Goal: Task Accomplishment & Management: Manage account settings

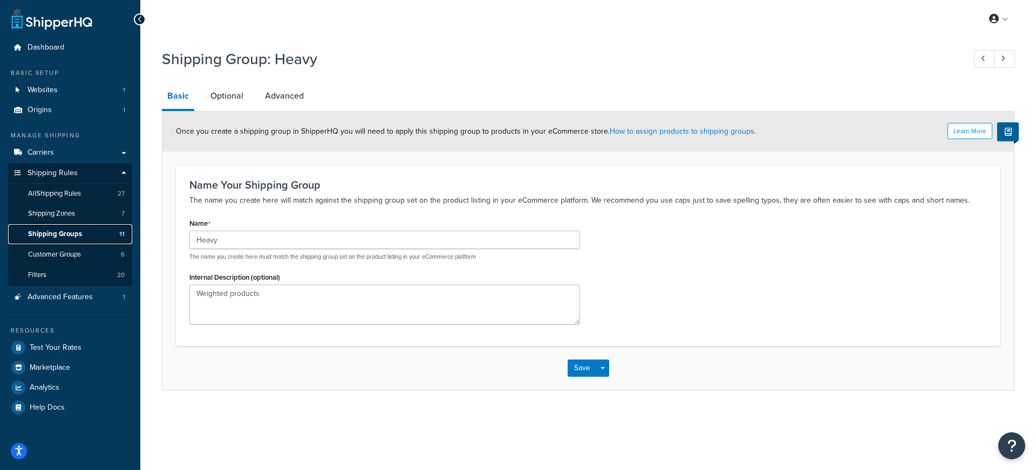
click at [72, 236] on span "Shipping Groups" at bounding box center [55, 234] width 54 height 9
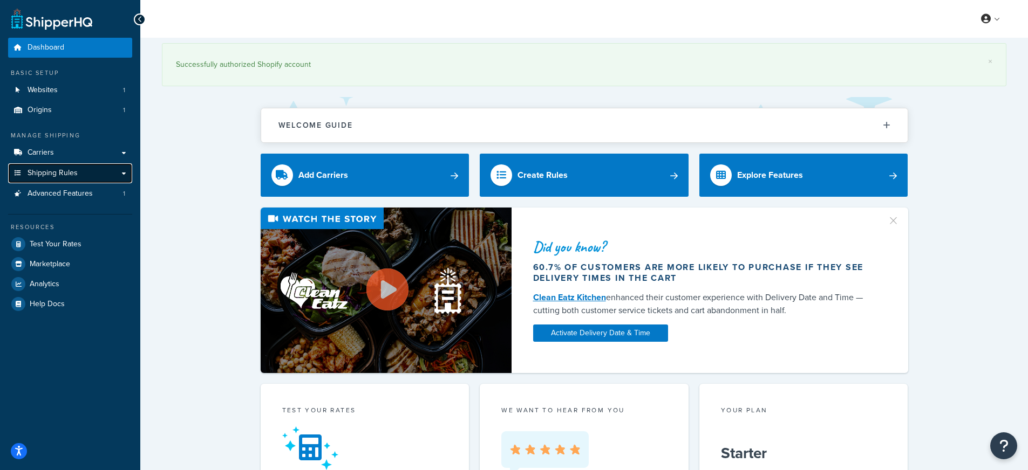
click at [59, 175] on span "Shipping Rules" at bounding box center [53, 173] width 50 height 9
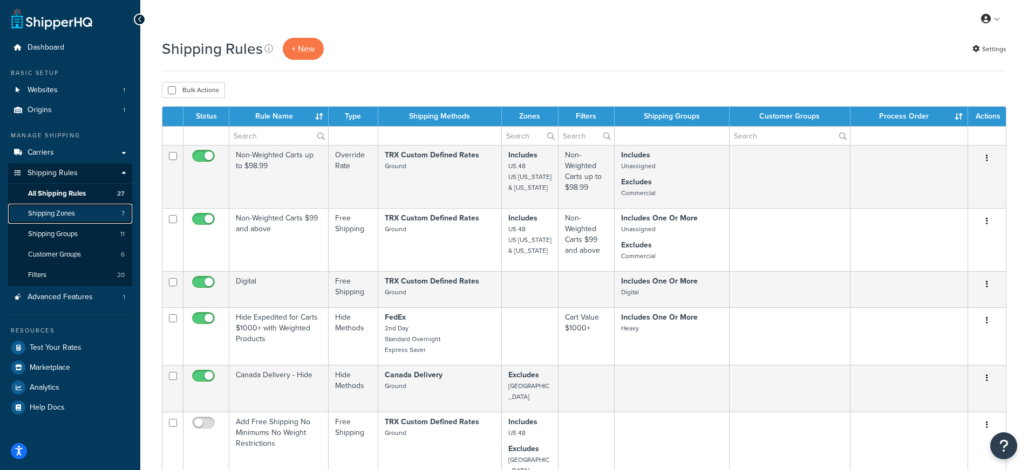
click at [64, 211] on span "Shipping Zones" at bounding box center [51, 213] width 47 height 9
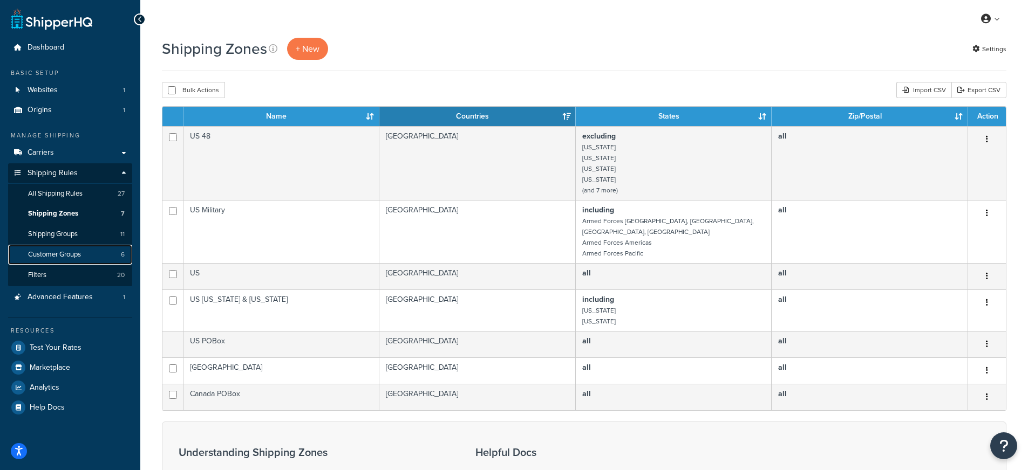
click at [73, 253] on span "Customer Groups" at bounding box center [54, 254] width 53 height 9
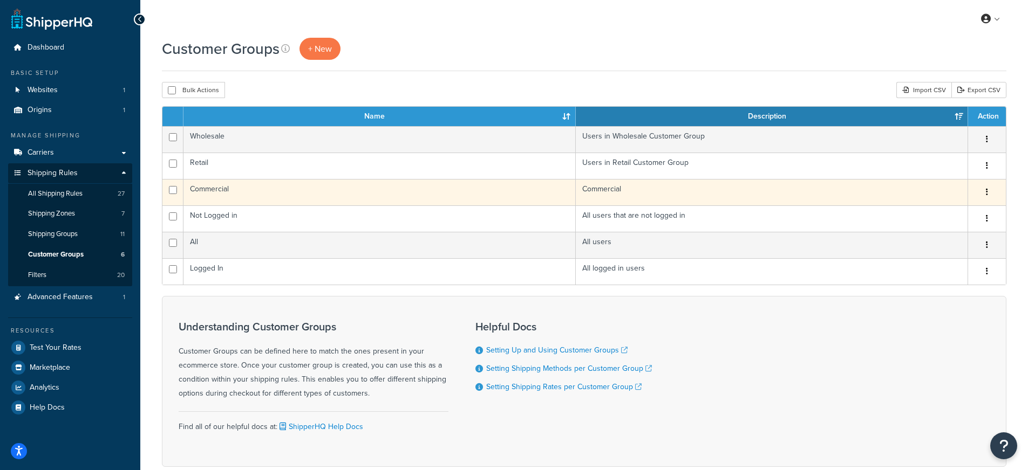
click at [207, 182] on td "Commercial" at bounding box center [379, 192] width 392 height 26
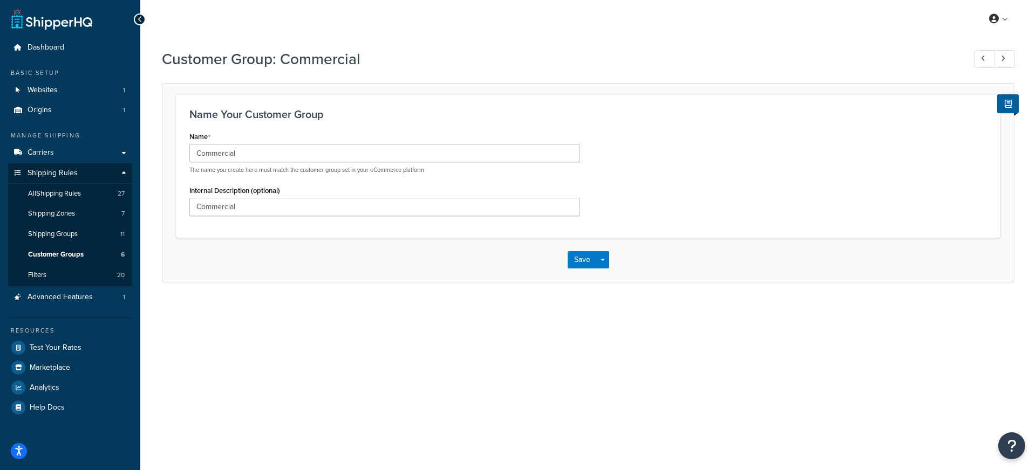
click at [141, 22] on icon at bounding box center [140, 20] width 5 height 8
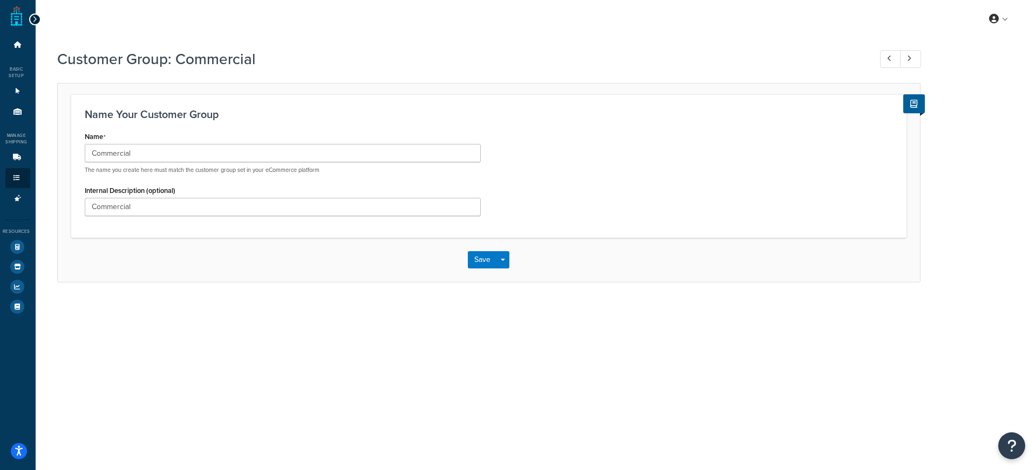
click at [35, 21] on icon at bounding box center [34, 20] width 5 height 8
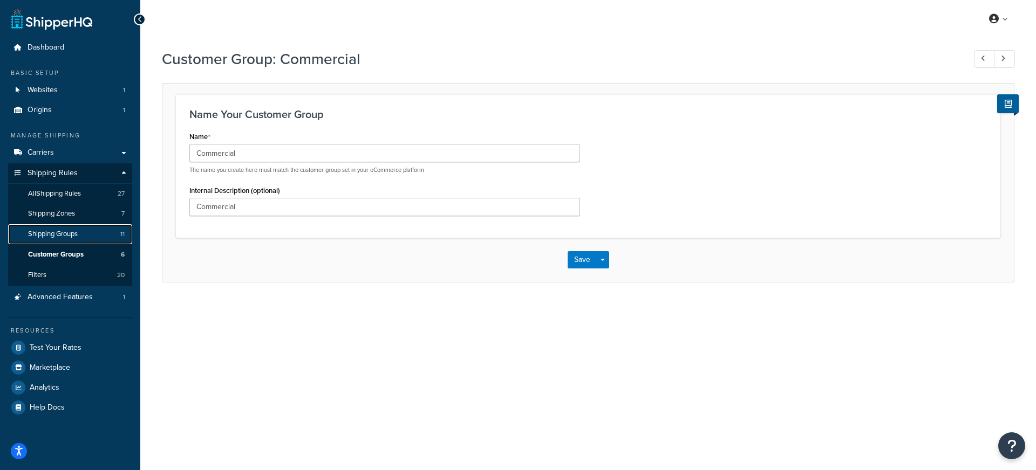
click at [72, 234] on span "Shipping Groups" at bounding box center [53, 234] width 50 height 9
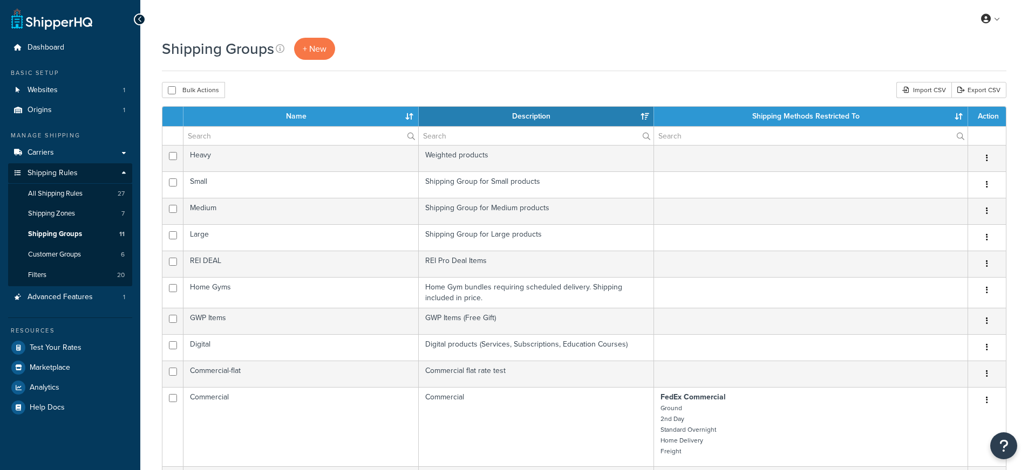
select select "15"
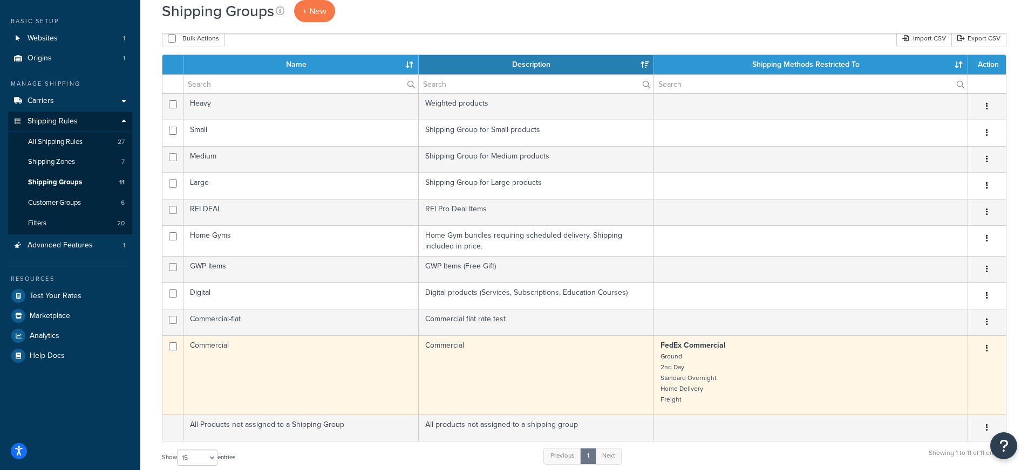
scroll to position [50, 0]
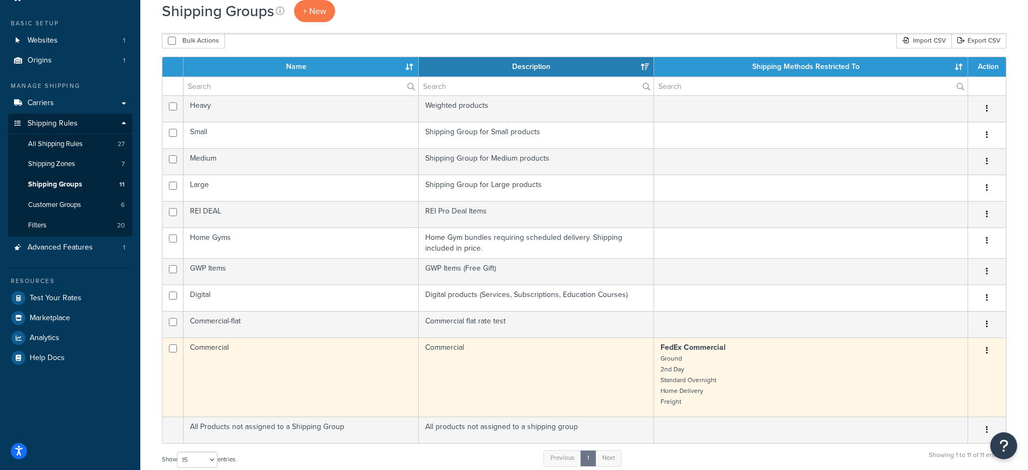
click at [312, 375] on td "Commercial" at bounding box center [300, 377] width 235 height 79
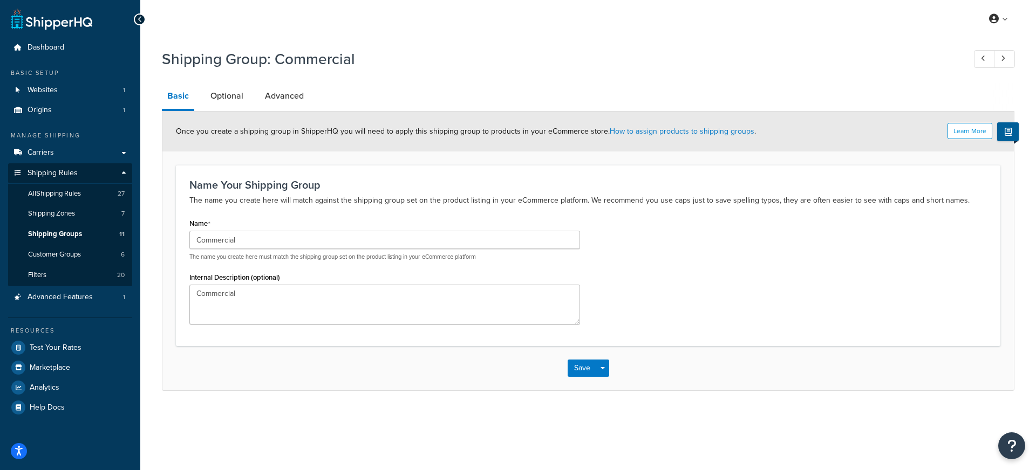
click at [141, 21] on icon at bounding box center [140, 20] width 5 height 8
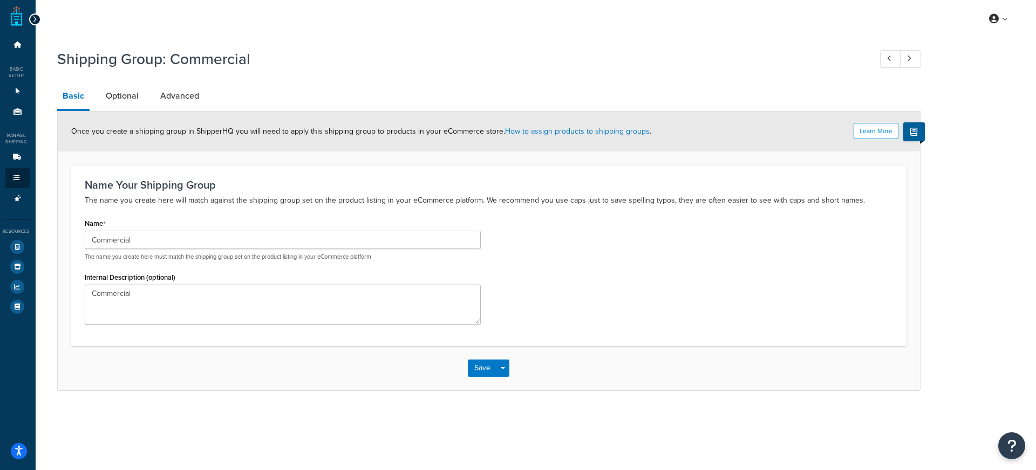
click at [36, 19] on div at bounding box center [35, 19] width 12 height 12
click at [33, 19] on icon at bounding box center [34, 20] width 5 height 8
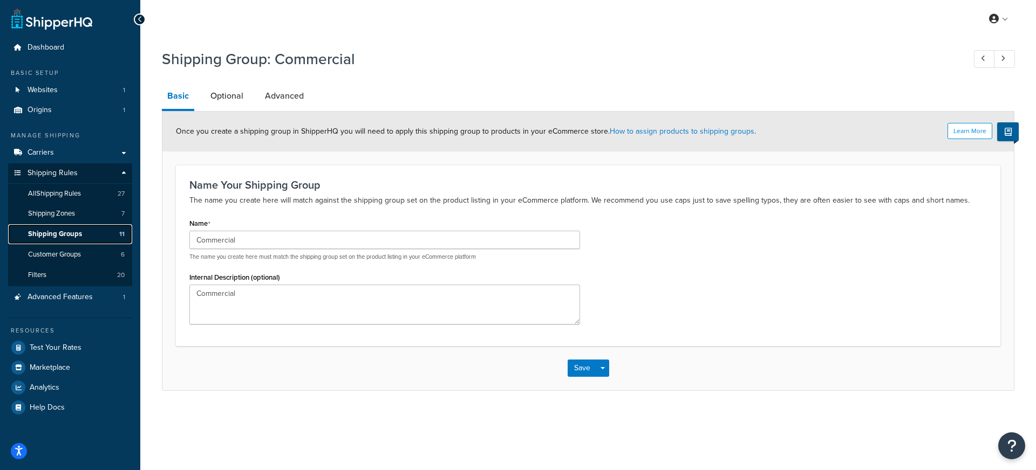
click at [76, 239] on link "Shipping Groups 11" at bounding box center [70, 234] width 124 height 20
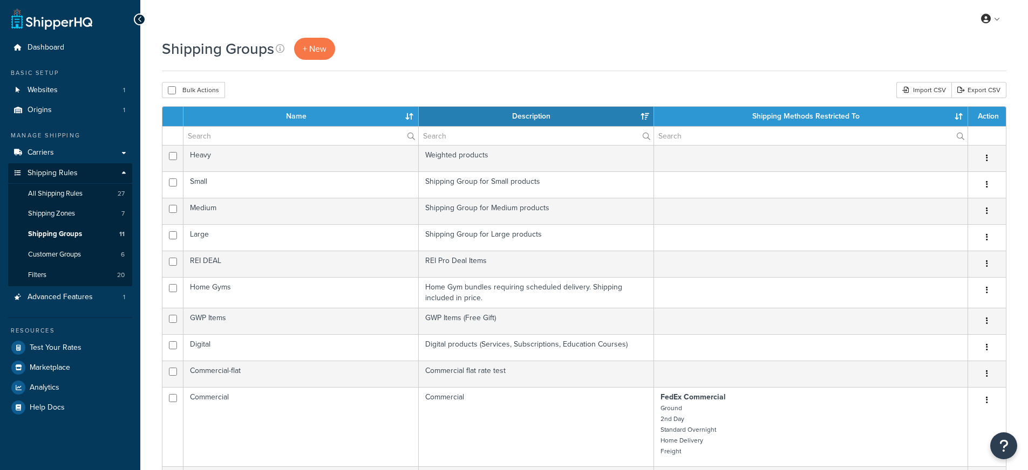
select select "15"
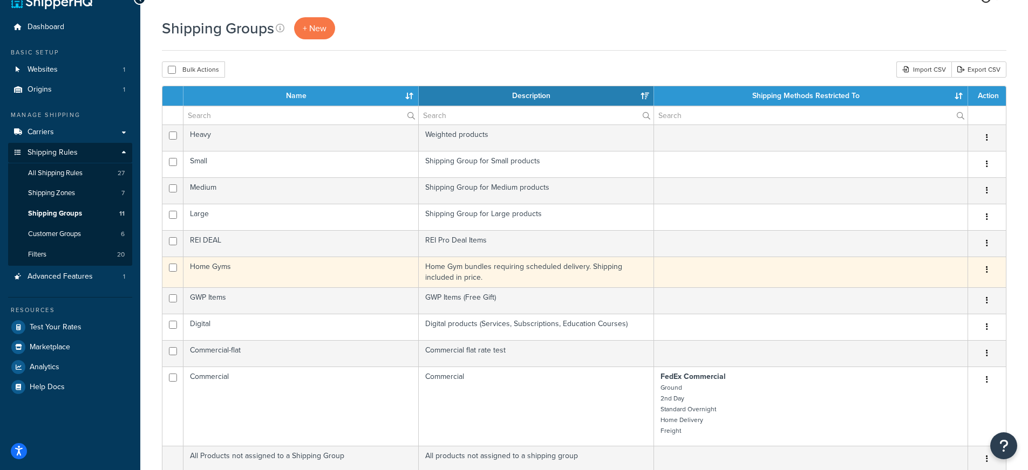
scroll to position [23, 0]
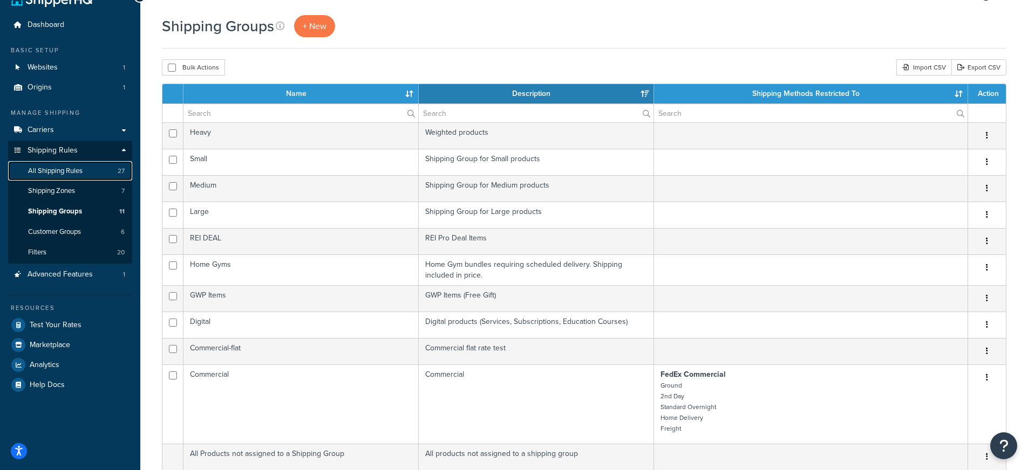
click at [100, 180] on link "All Shipping Rules 27" at bounding box center [70, 171] width 124 height 20
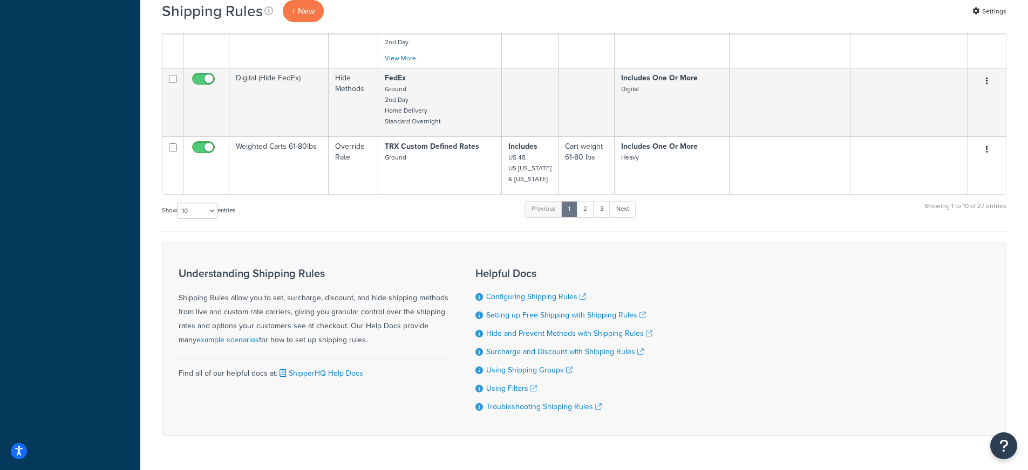
scroll to position [651, 0]
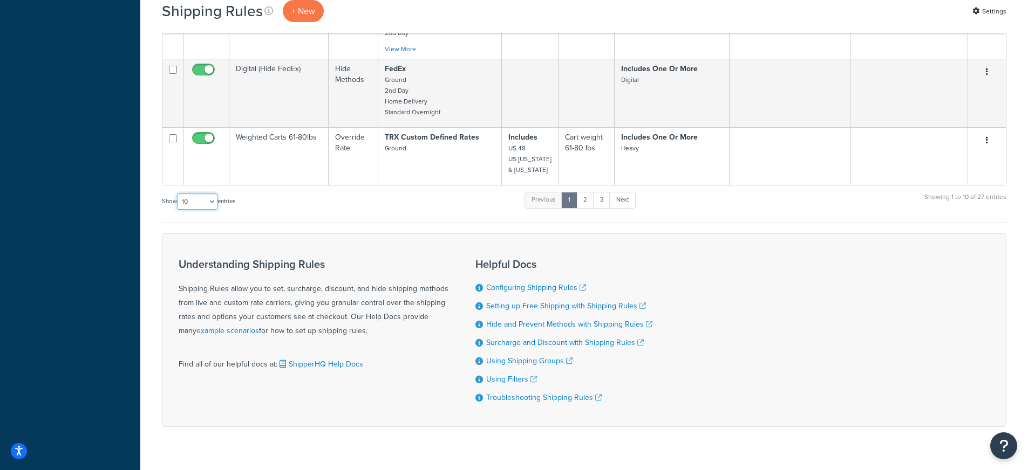
click at [203, 194] on select "10 15 25 50 100 1000" at bounding box center [197, 202] width 40 height 16
select select "100"
click at [178, 194] on select "10 15 25 50 100 1000" at bounding box center [197, 202] width 40 height 16
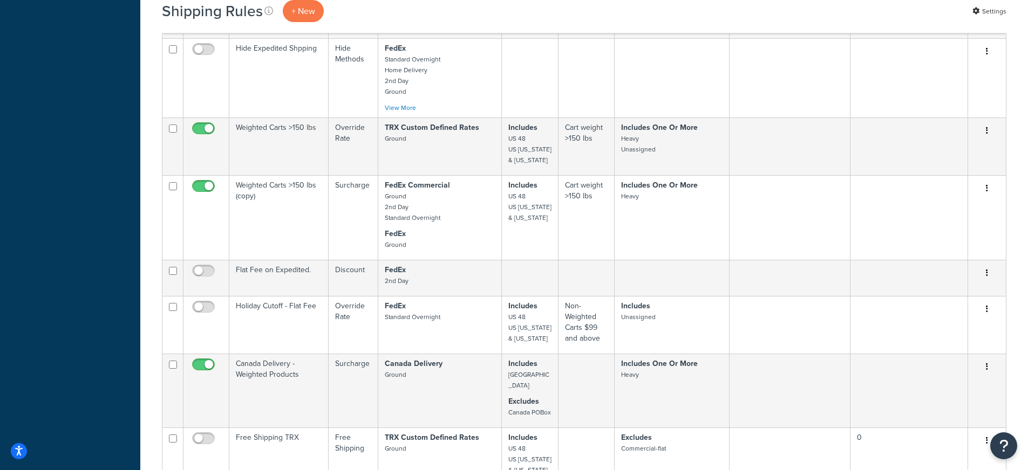
scroll to position [1208, 0]
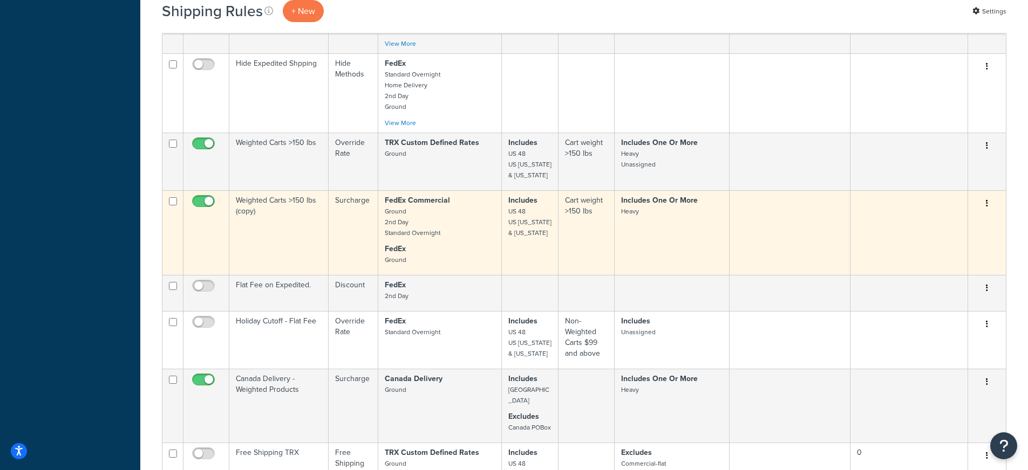
click at [278, 229] on td "Weighted Carts >150 lbs (copy)" at bounding box center [278, 232] width 99 height 85
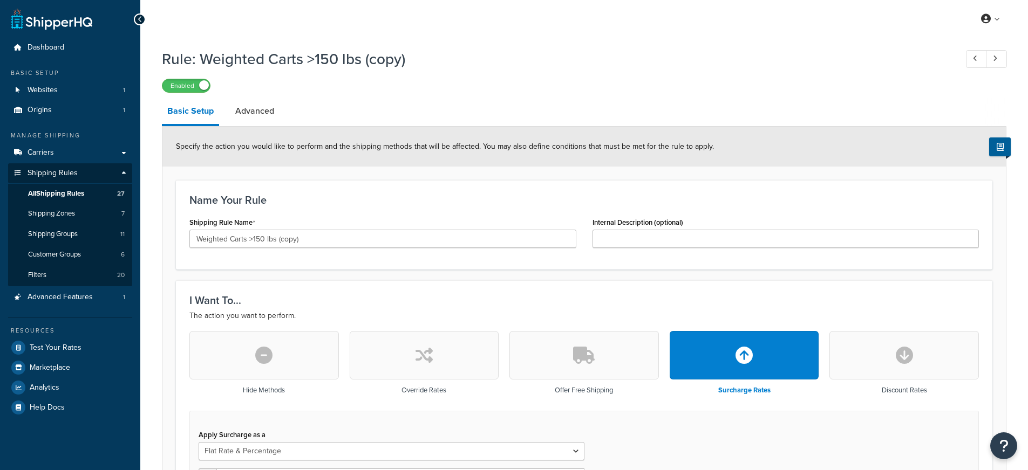
select select "FLAT_RATE_AND_PERCENTAGE"
select select "ORDER"
select select "SHIPPING_GROUP"
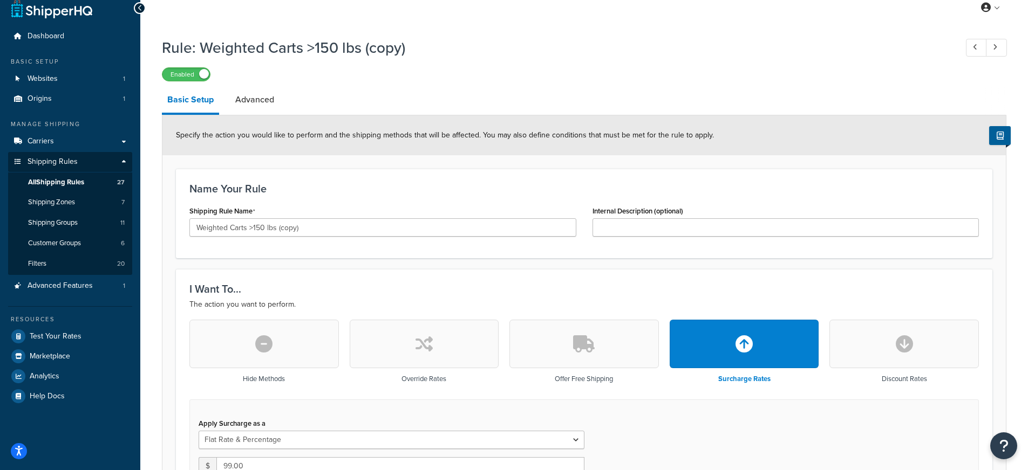
scroll to position [16, 0]
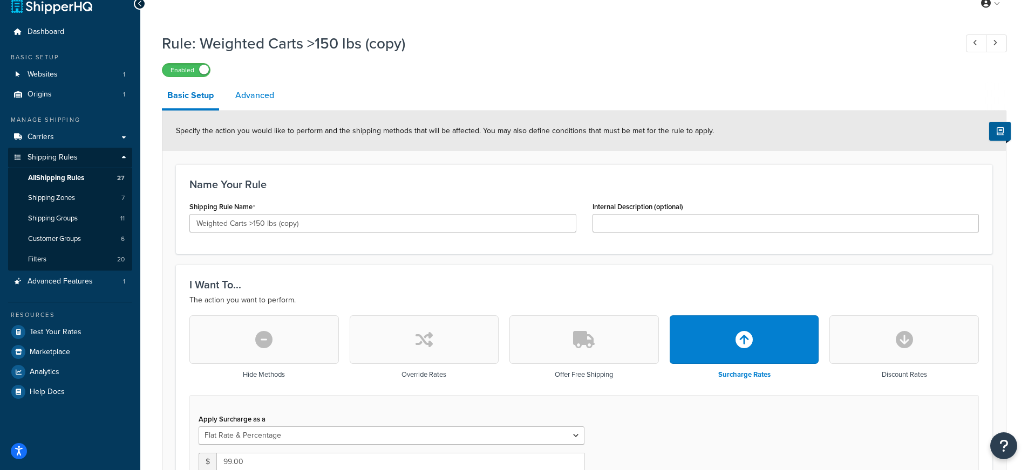
click at [262, 95] on link "Advanced" at bounding box center [255, 96] width 50 height 26
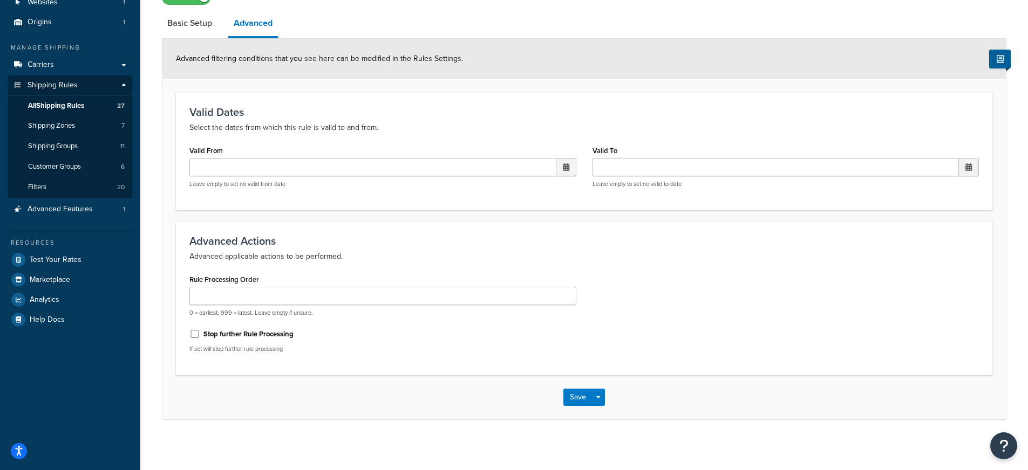
scroll to position [92, 0]
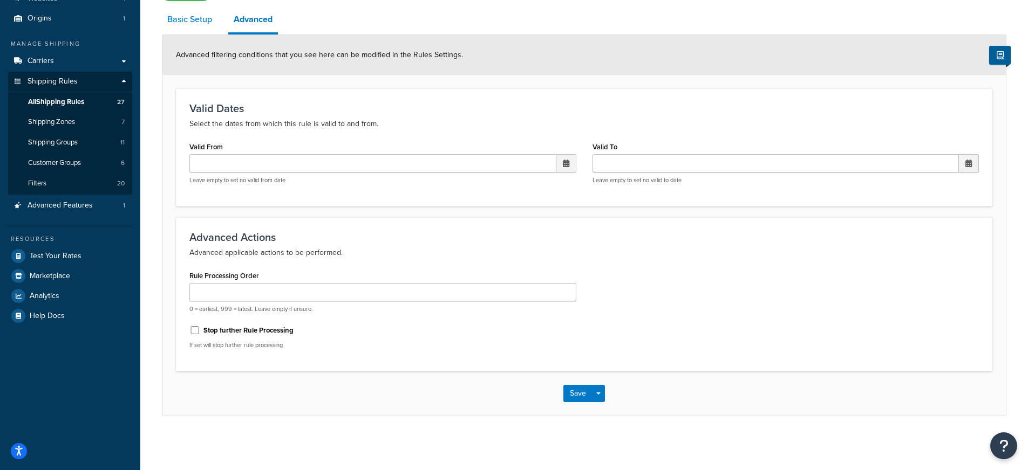
click at [200, 25] on link "Basic Setup" at bounding box center [190, 19] width 56 height 26
select select "FLAT_RATE_AND_PERCENTAGE"
select select "ORDER"
select select "SHIPPING_GROUP"
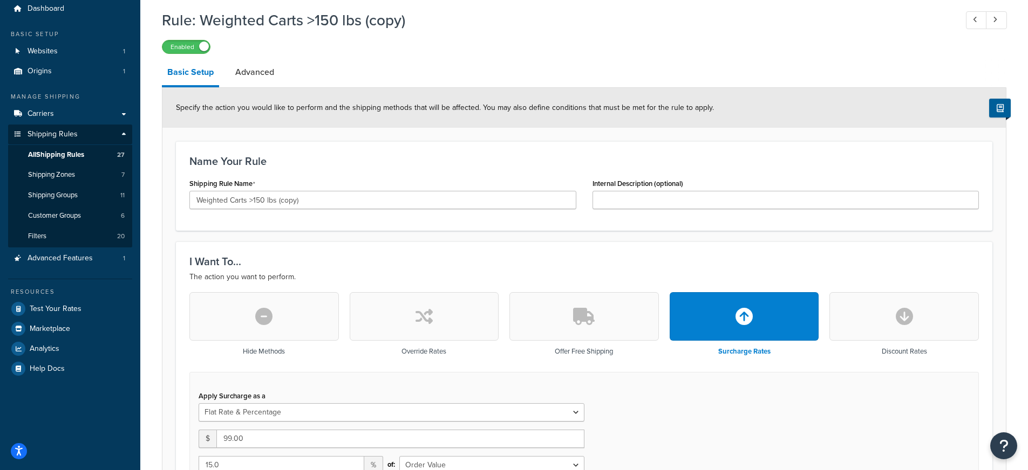
scroll to position [33, 0]
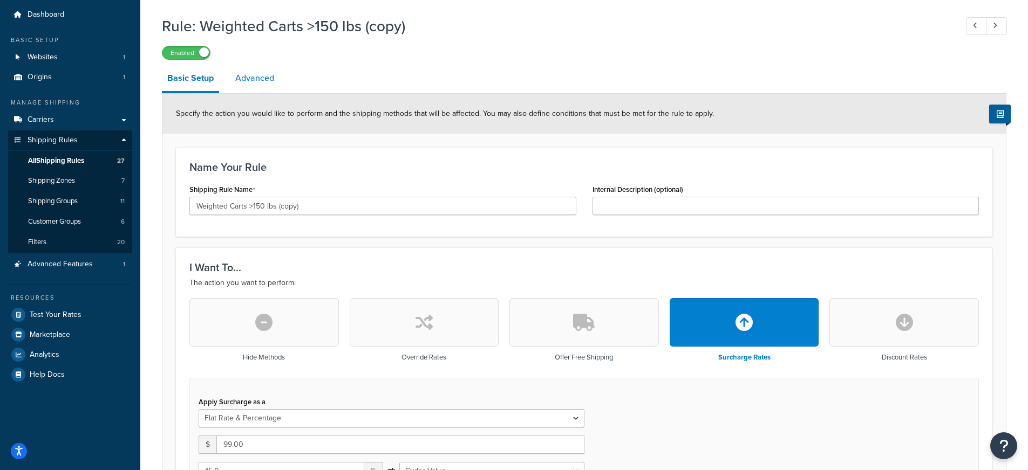
click at [261, 83] on link "Advanced" at bounding box center [255, 78] width 50 height 26
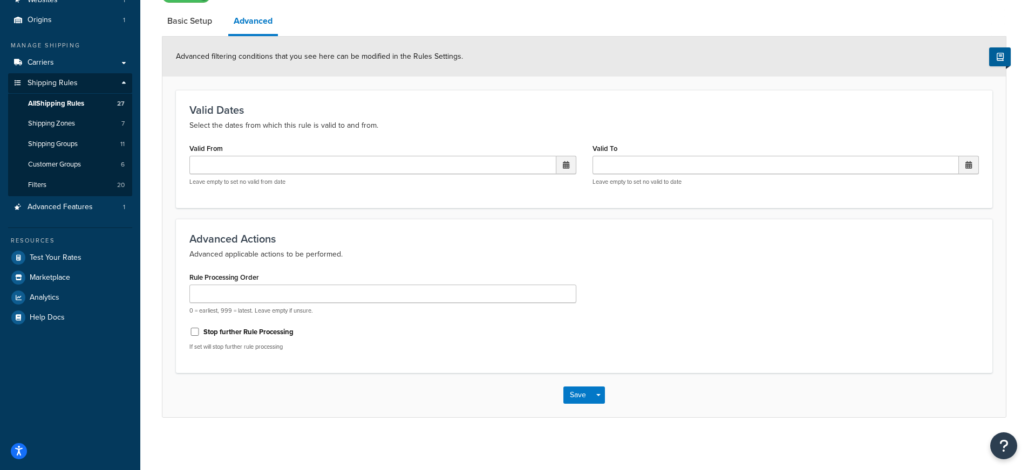
scroll to position [90, 0]
click at [187, 26] on link "Basic Setup" at bounding box center [190, 22] width 56 height 26
select select "FLAT_RATE_AND_PERCENTAGE"
select select "ORDER"
select select "SHIPPING_GROUP"
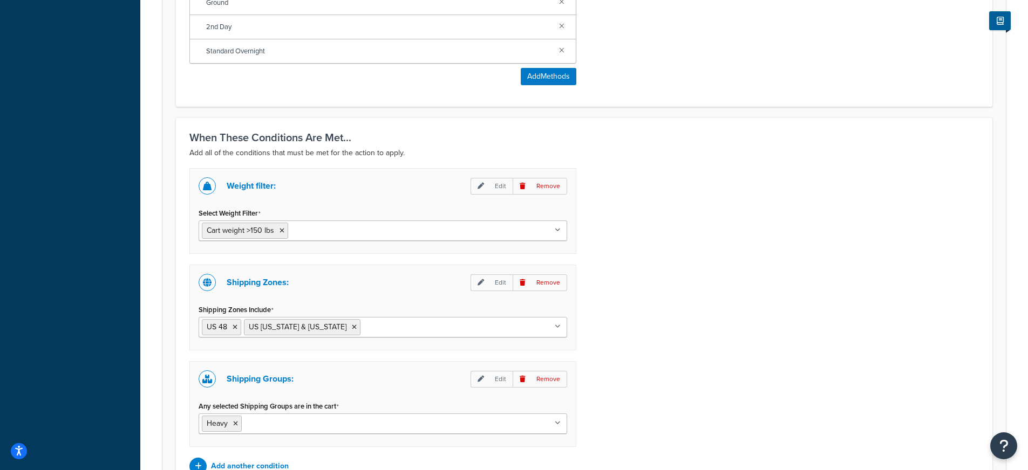
scroll to position [908, 0]
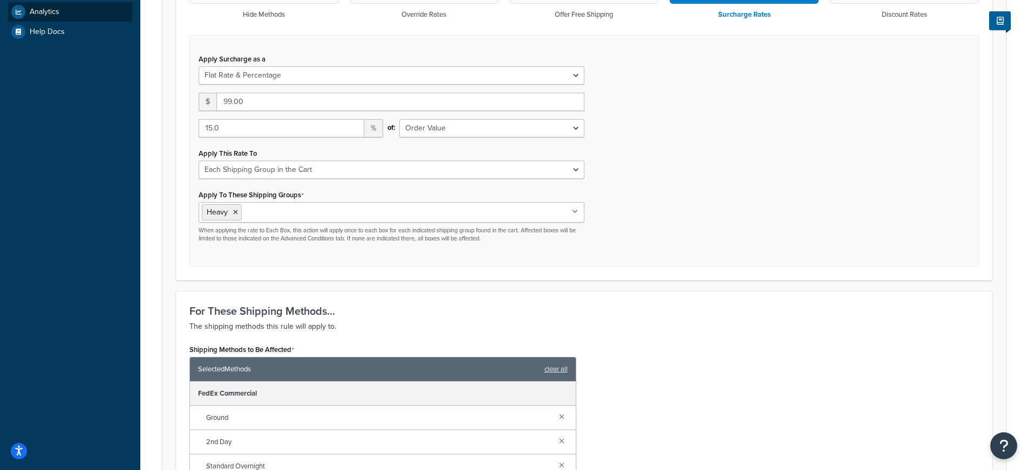
scroll to position [90, 0]
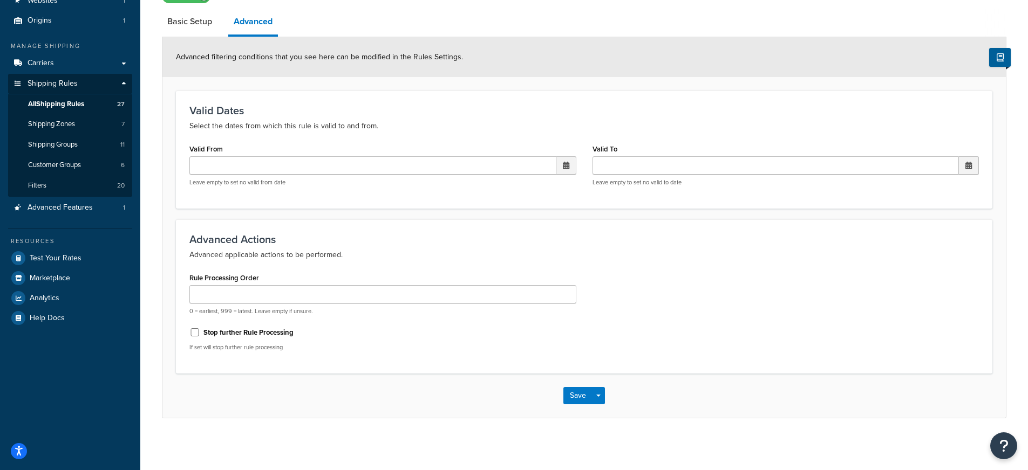
select select "FLAT_RATE_AND_PERCENTAGE"
select select "ORDER"
select select "SHIPPING_GROUP"
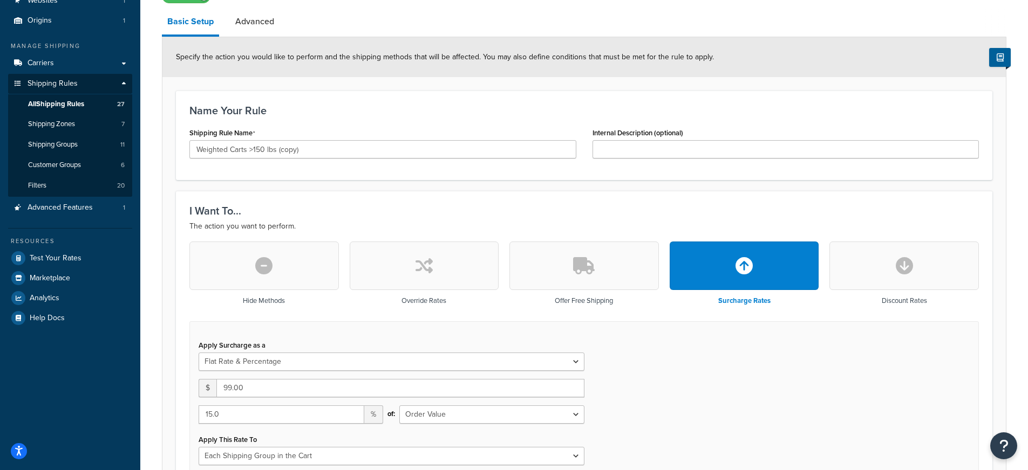
scroll to position [33, 0]
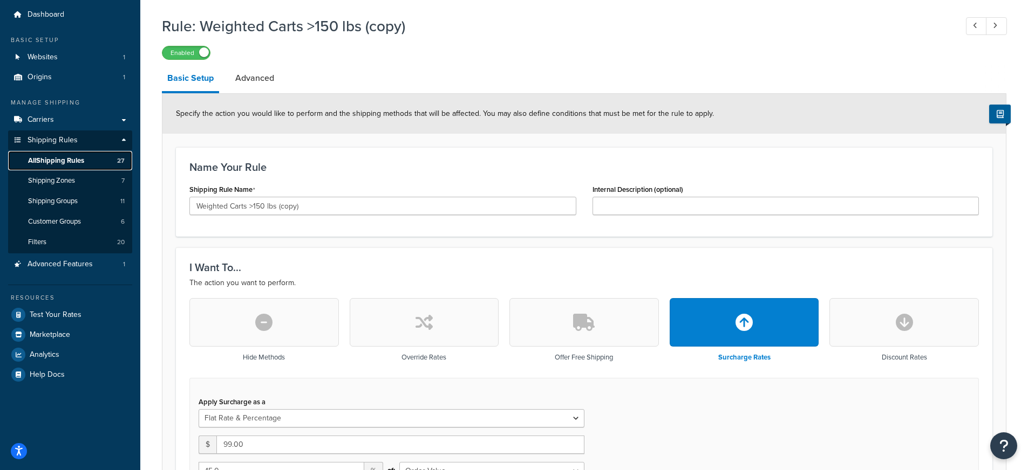
click at [58, 157] on span "All Shipping Rules" at bounding box center [56, 160] width 56 height 9
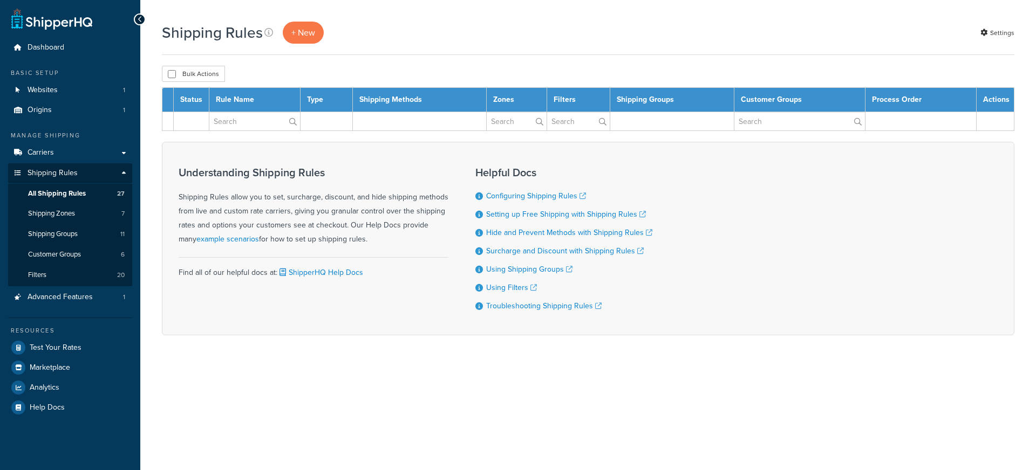
select select "100"
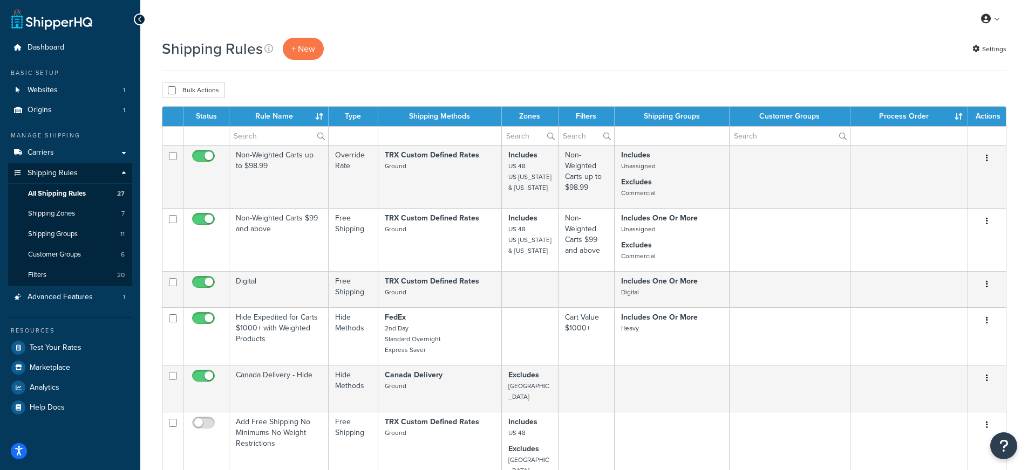
click at [316, 113] on th "Rule Name" at bounding box center [278, 116] width 99 height 19
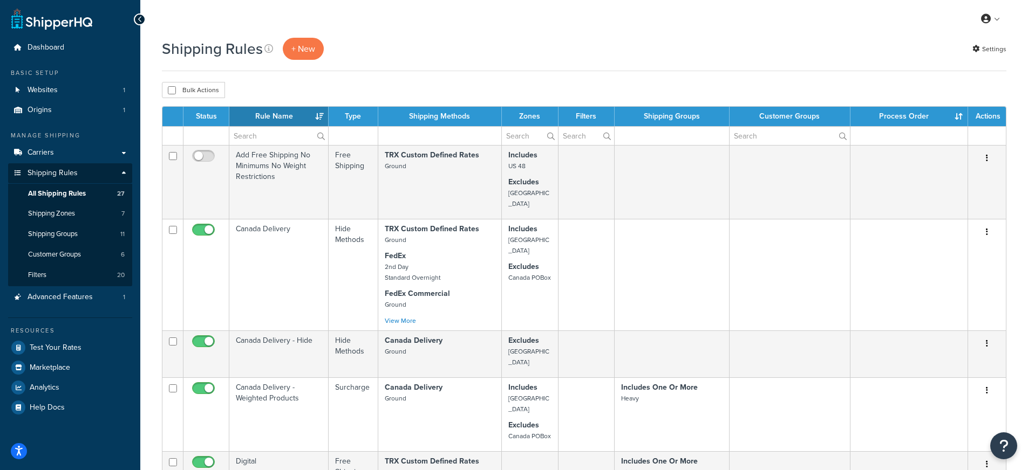
click at [202, 114] on th "Status" at bounding box center [206, 116] width 46 height 19
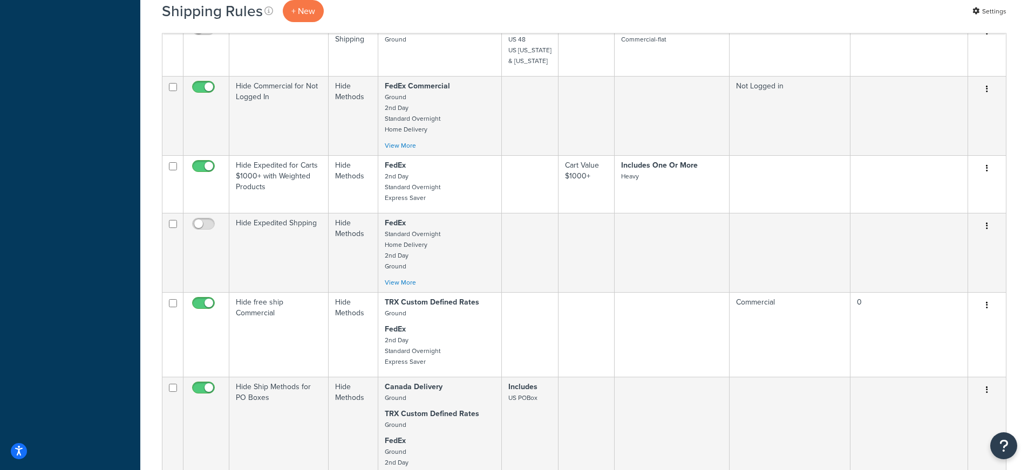
scroll to position [576, 0]
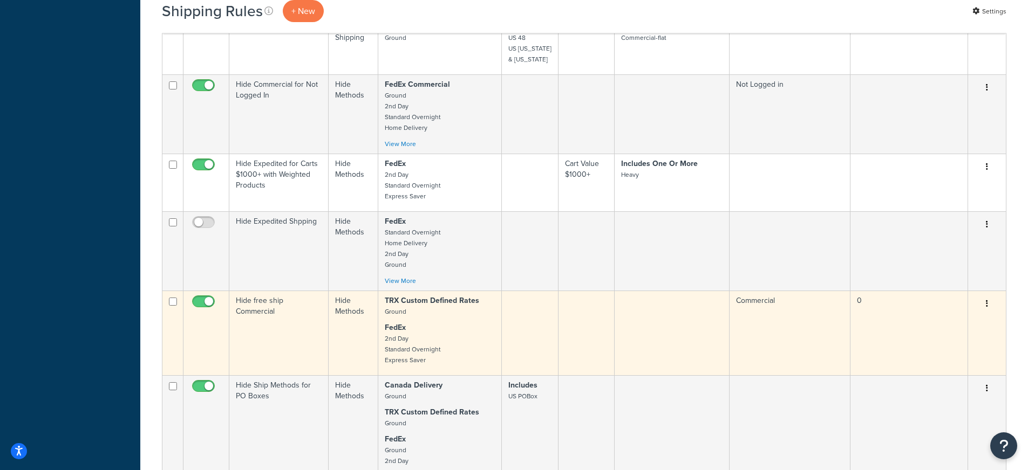
click at [275, 291] on td "Hide free ship Commercial" at bounding box center [278, 333] width 99 height 85
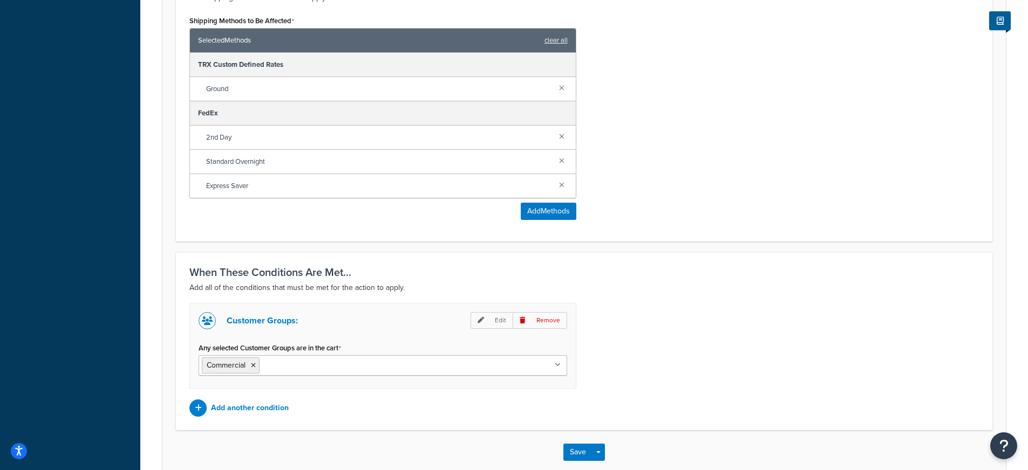
scroll to position [515, 0]
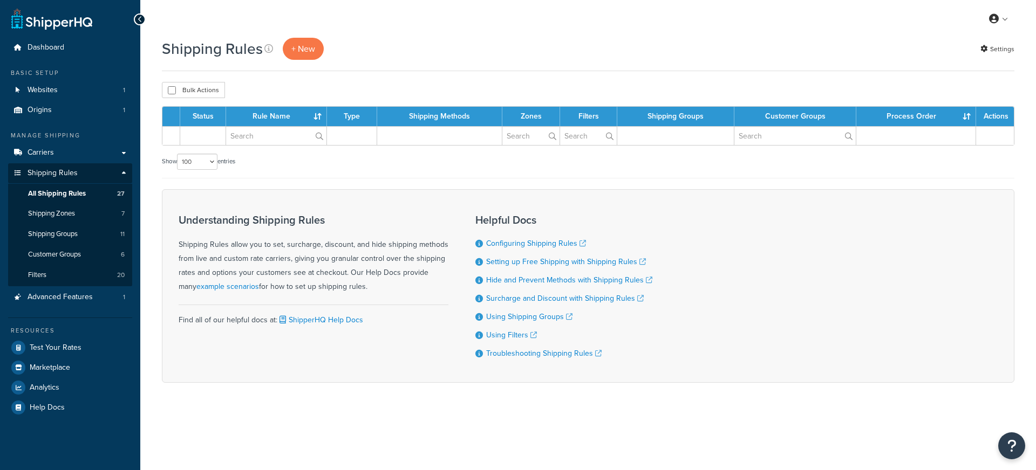
select select "100"
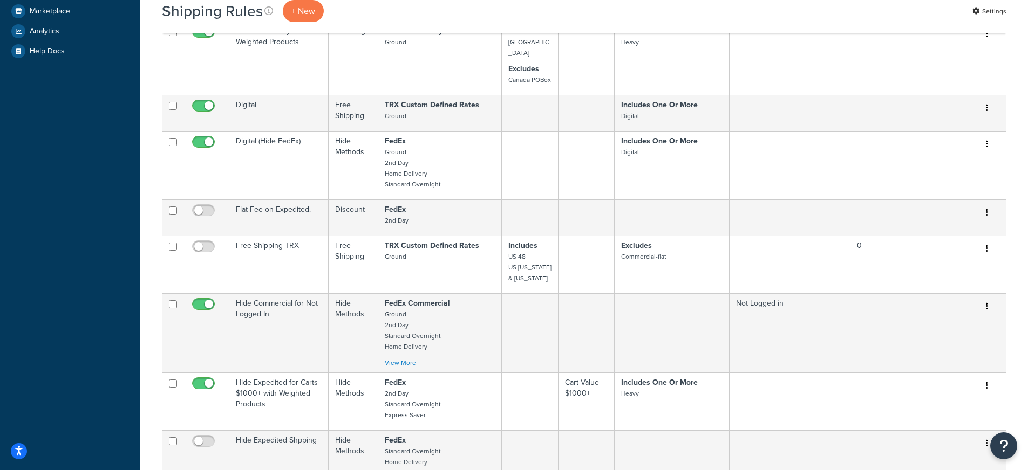
scroll to position [380, 0]
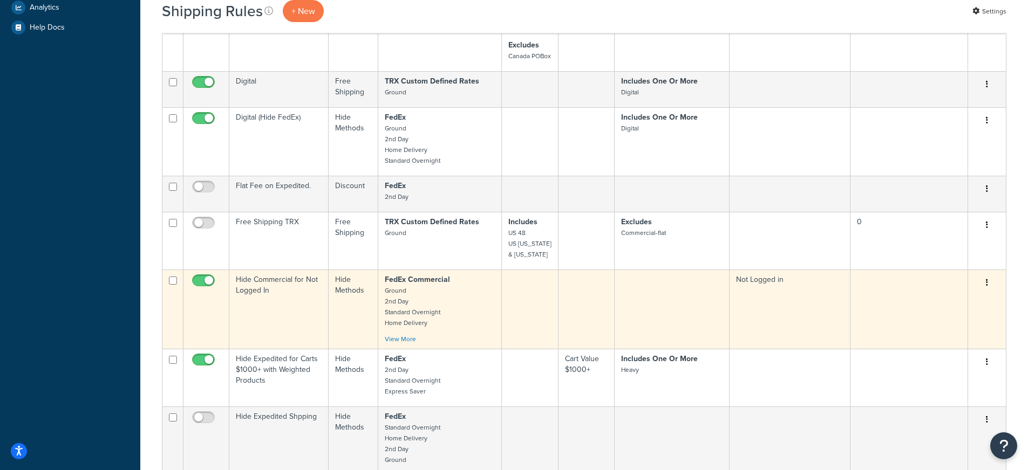
click at [291, 296] on td "Hide Commercial for Not Logged In" at bounding box center [278, 309] width 99 height 79
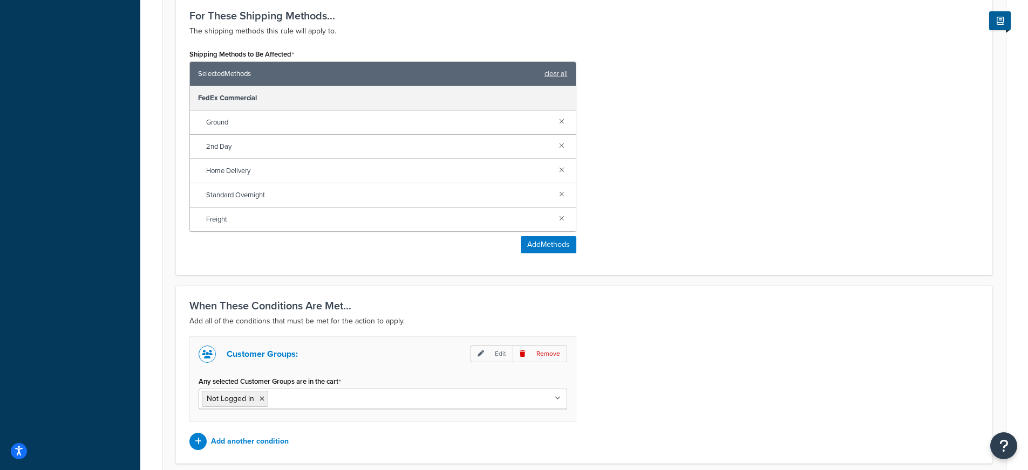
scroll to position [440, 0]
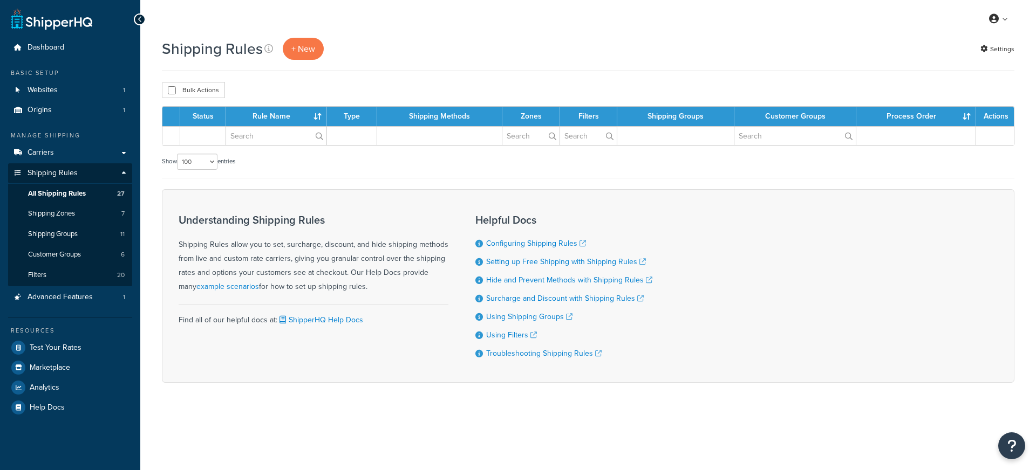
select select "100"
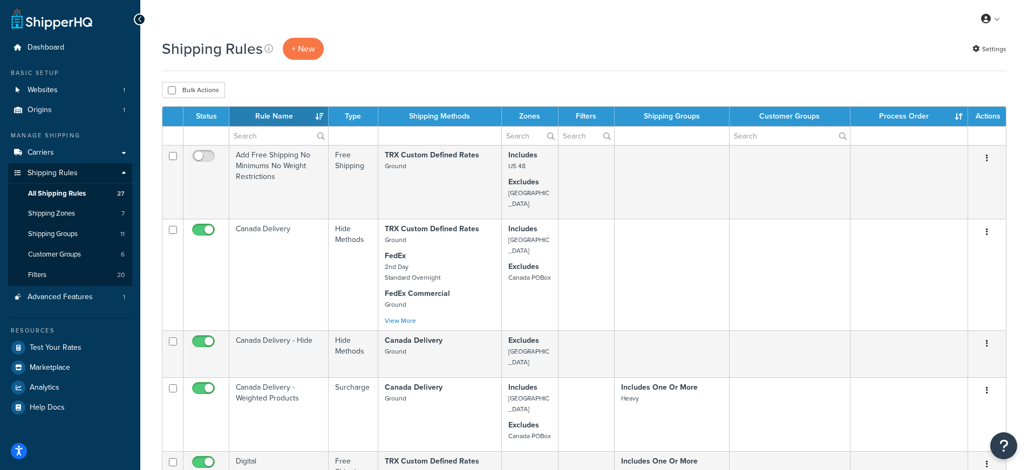
click at [278, 114] on th "Rule Name" at bounding box center [278, 116] width 99 height 19
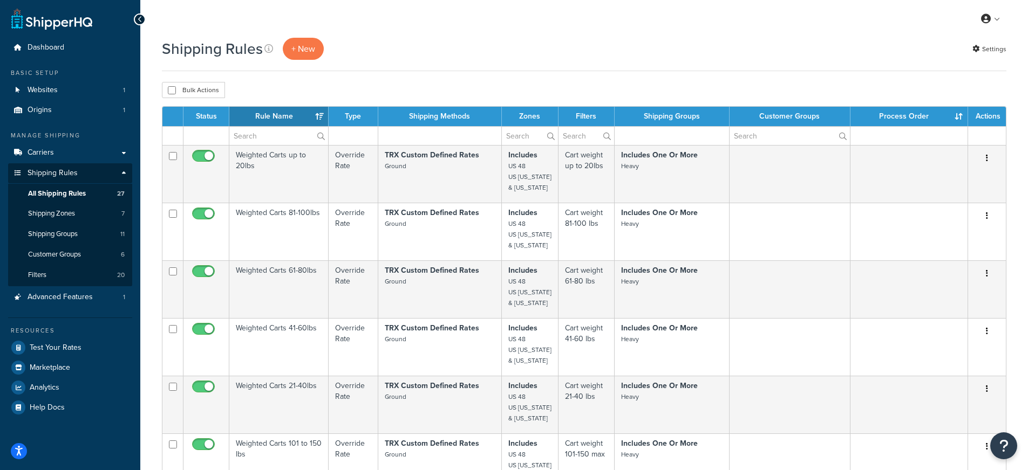
click at [278, 114] on th "Rule Name" at bounding box center [278, 116] width 99 height 19
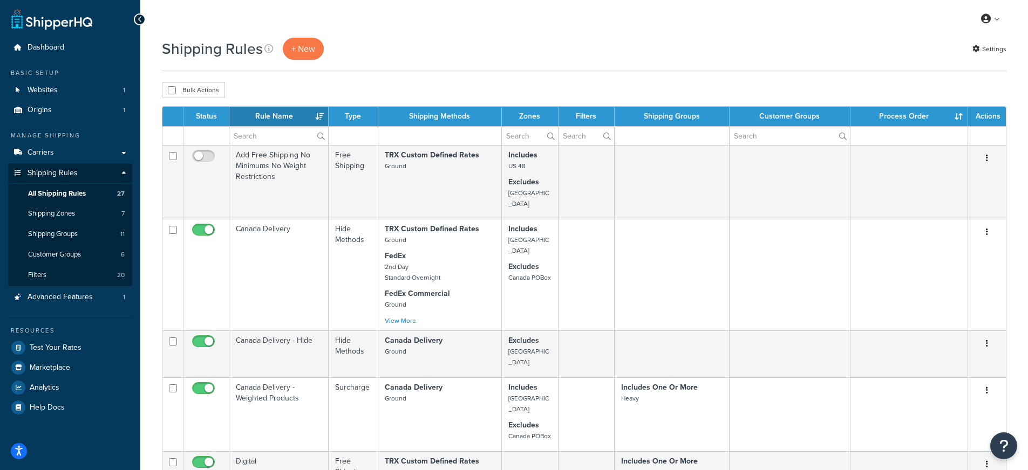
click at [278, 114] on th "Rule Name" at bounding box center [278, 116] width 99 height 19
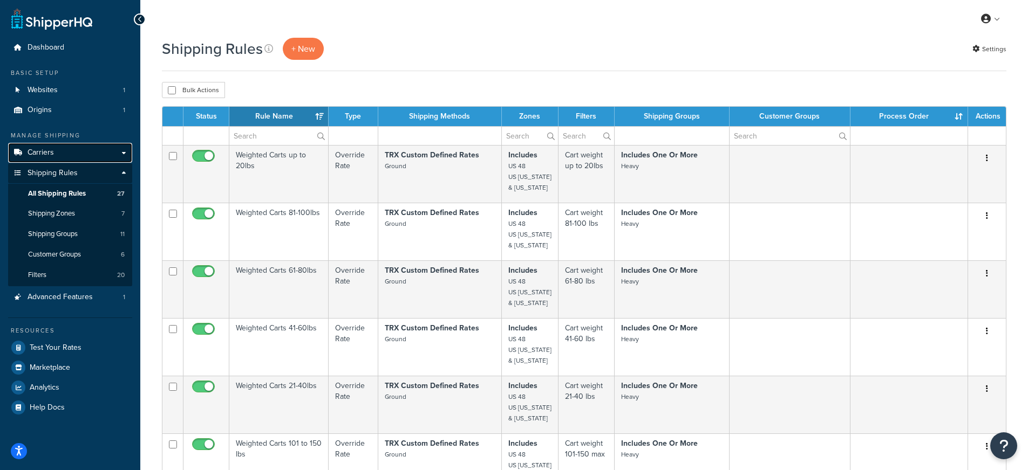
click at [73, 153] on link "Carriers" at bounding box center [70, 153] width 124 height 20
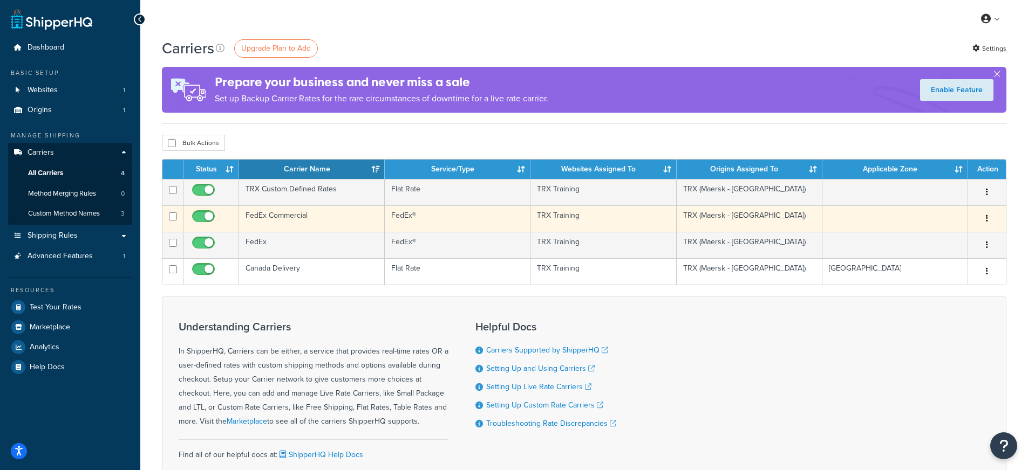
click at [313, 218] on td "FedEx Commercial" at bounding box center [312, 219] width 146 height 26
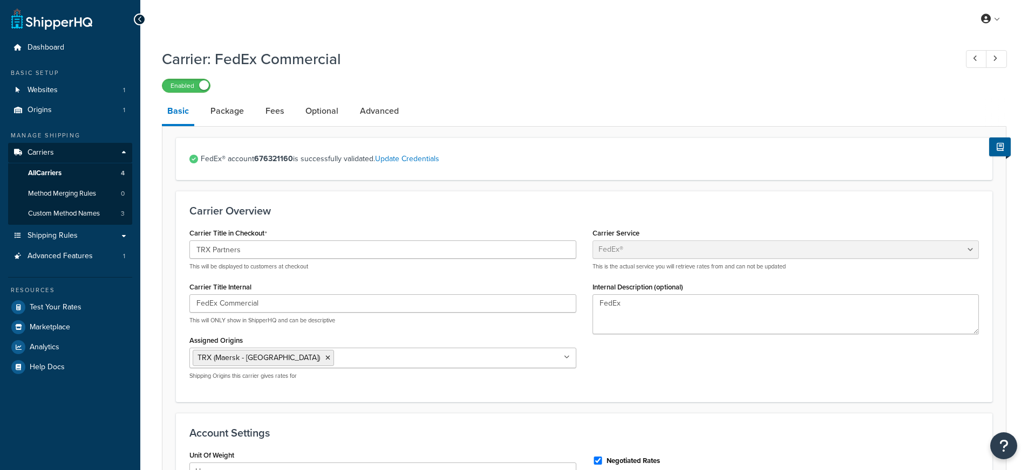
select select "fedEx"
select select "REGULAR_PICKUP"
select select "YOUR_PACKAGING"
click at [379, 109] on link "Advanced" at bounding box center [379, 111] width 50 height 26
select select "false"
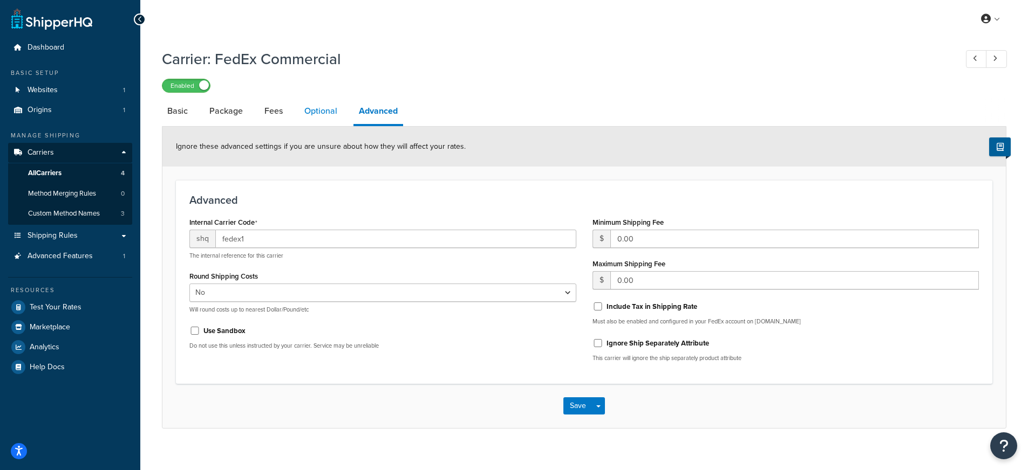
click at [314, 113] on link "Optional" at bounding box center [321, 111] width 44 height 26
select select "business"
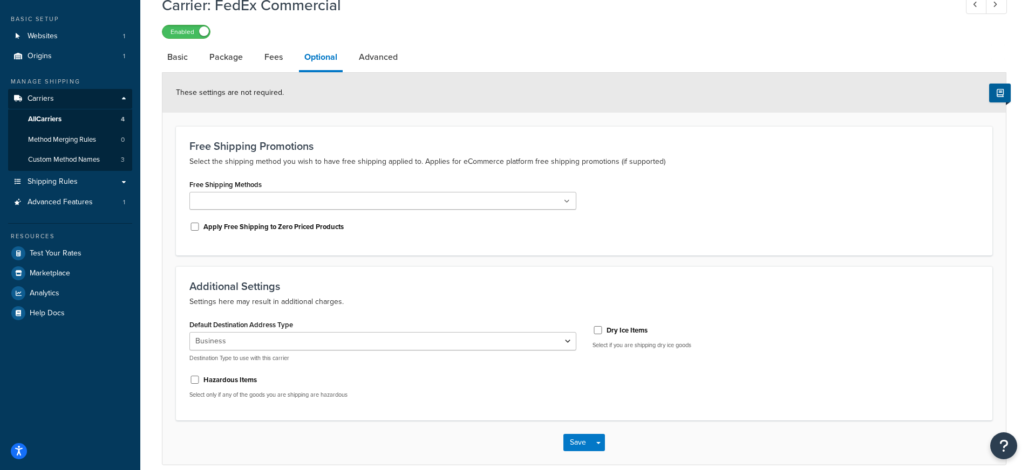
scroll to position [103, 0]
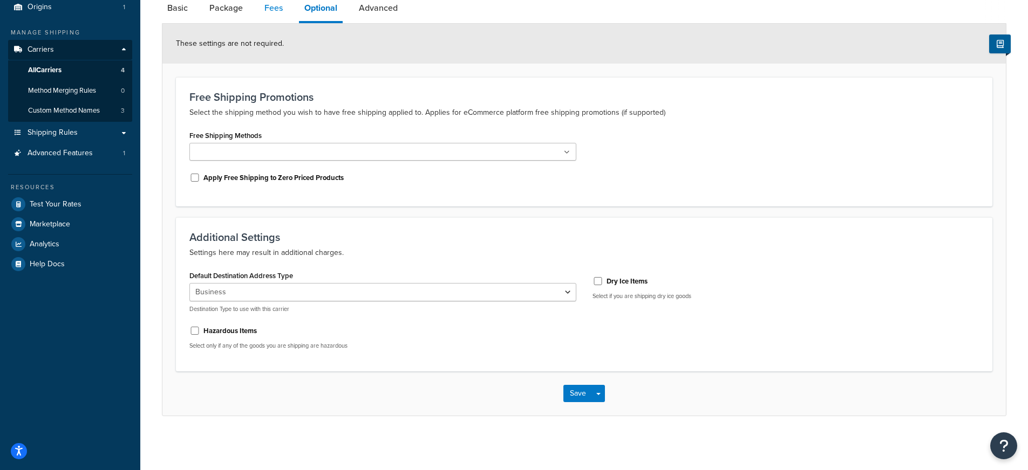
click at [276, 4] on link "Fees" at bounding box center [273, 8] width 29 height 26
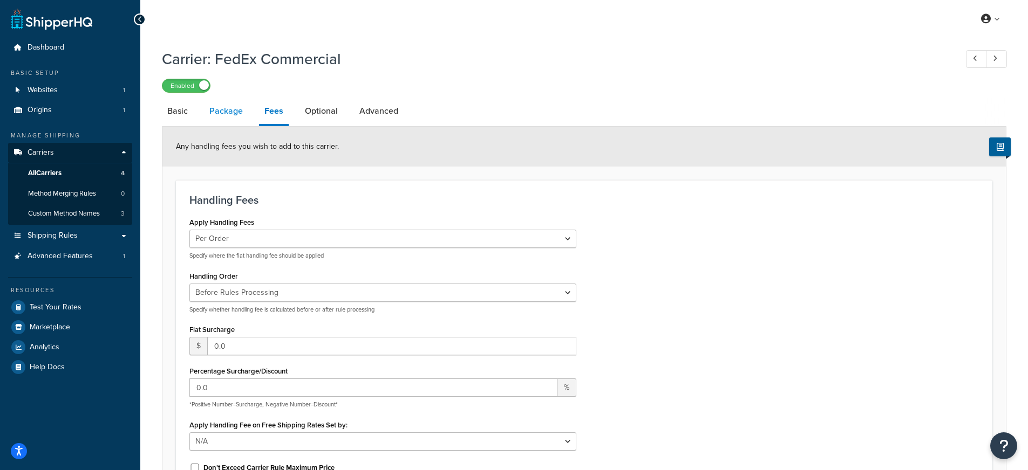
click at [233, 113] on link "Package" at bounding box center [226, 111] width 44 height 26
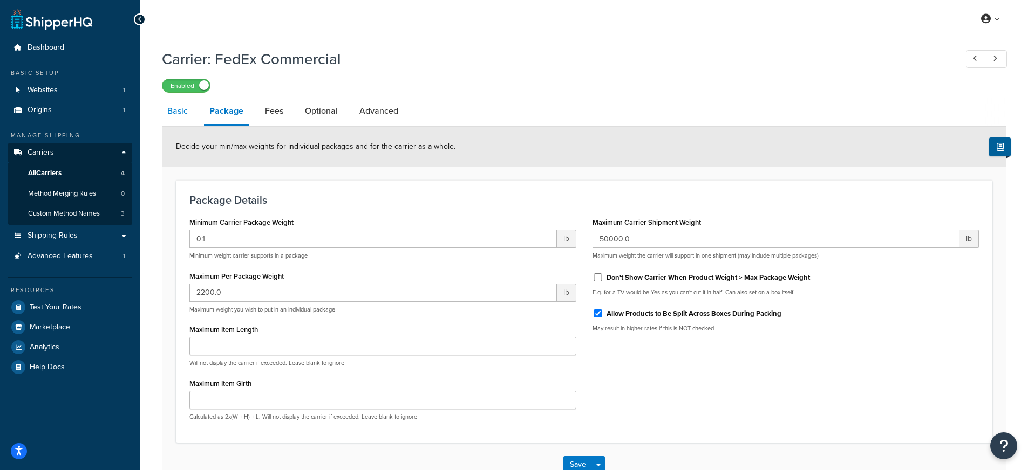
click at [185, 114] on link "Basic" at bounding box center [177, 111] width 31 height 26
select select "fedEx"
select select "REGULAR_PICKUP"
select select "YOUR_PACKAGING"
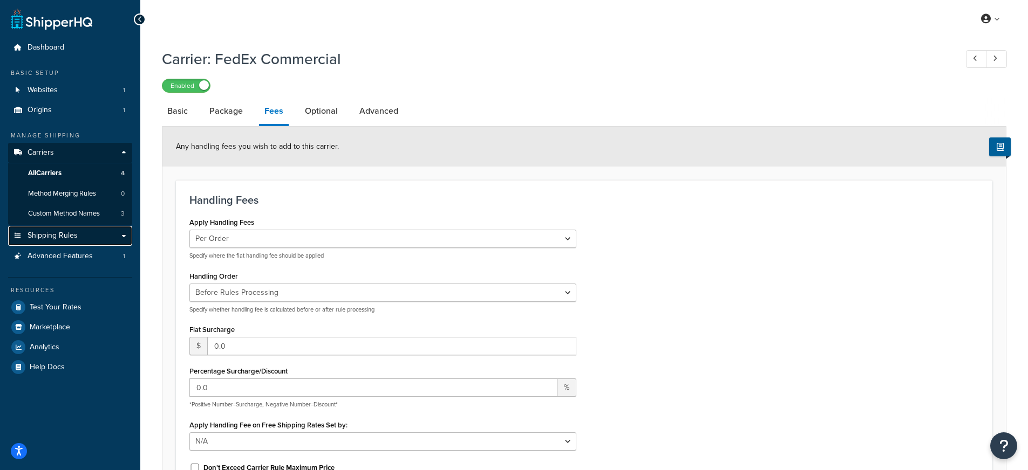
click at [70, 228] on link "Shipping Rules" at bounding box center [70, 236] width 124 height 20
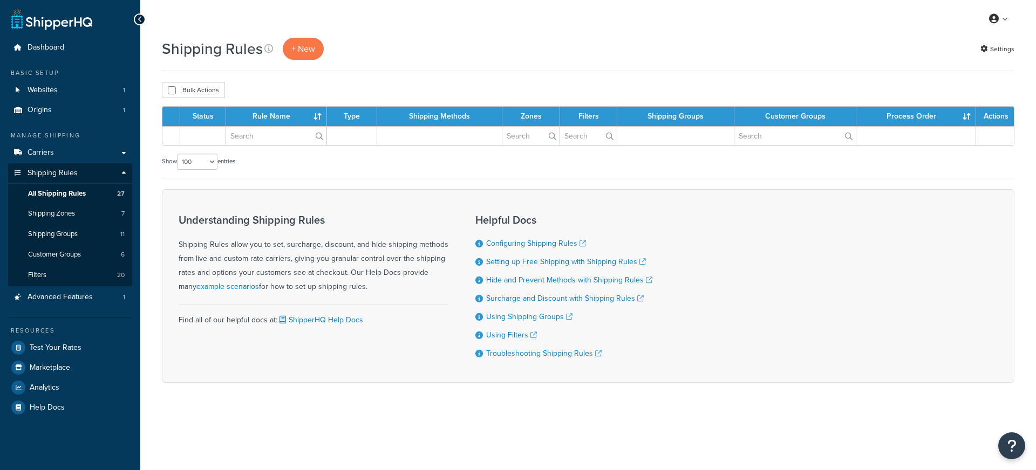
select select "100"
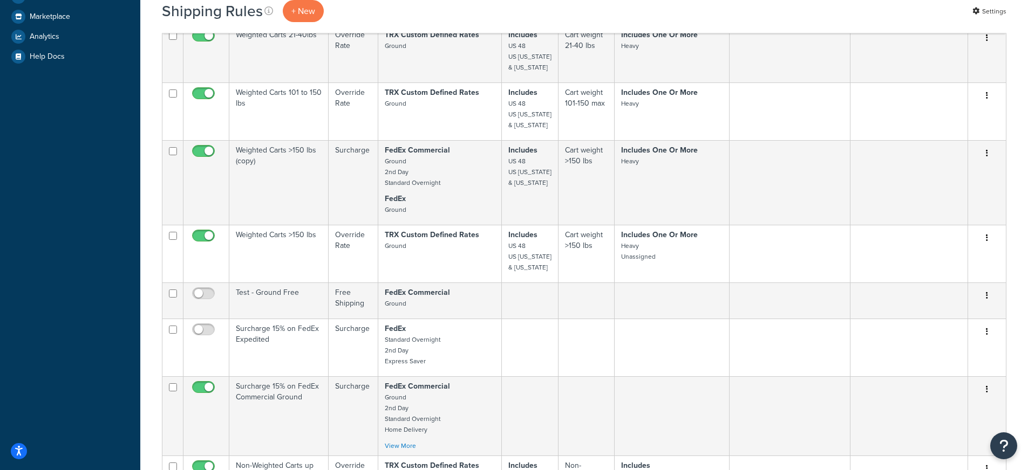
scroll to position [348, 0]
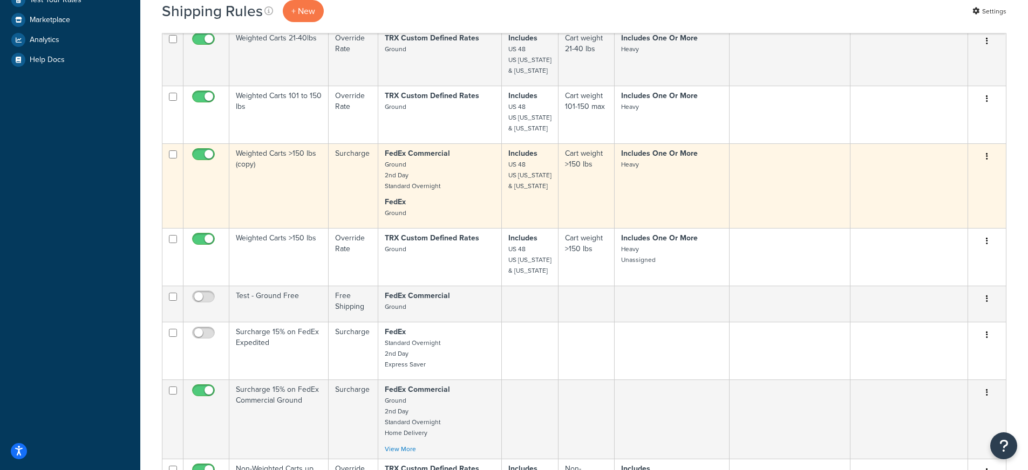
click at [311, 156] on td "Weighted Carts >150 lbs (copy)" at bounding box center [278, 185] width 99 height 85
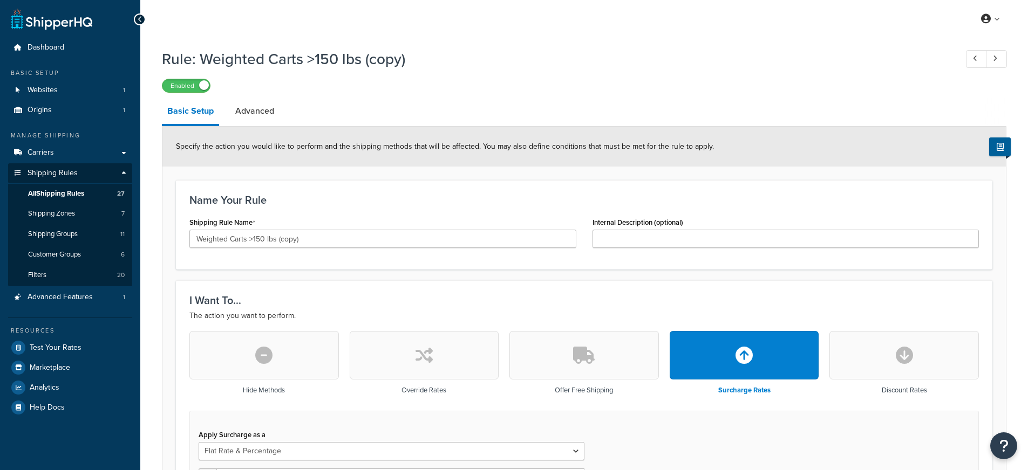
select select "FLAT_RATE_AND_PERCENTAGE"
select select "ORDER"
select select "SHIPPING_GROUP"
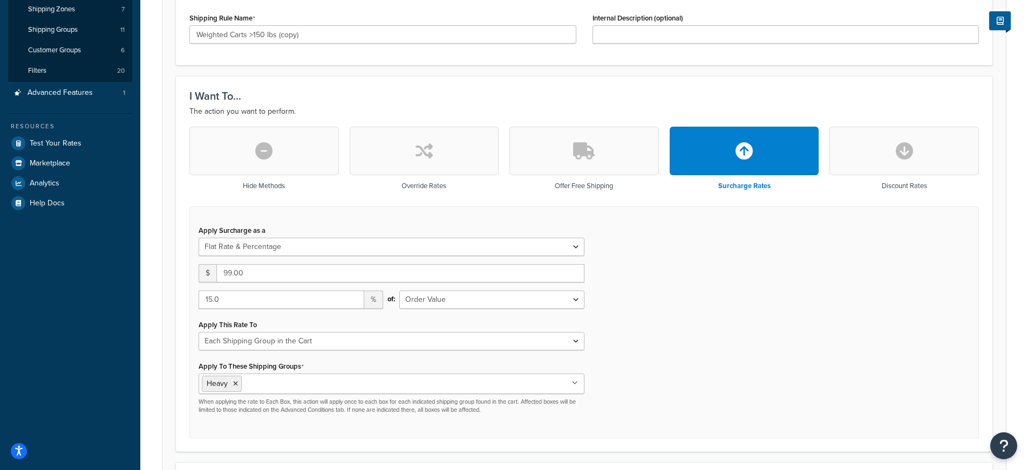
scroll to position [197, 0]
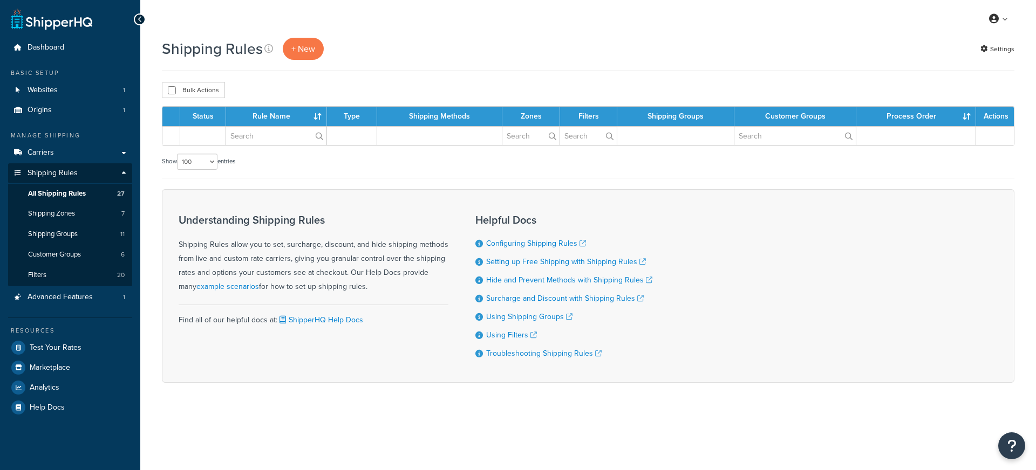
select select "100"
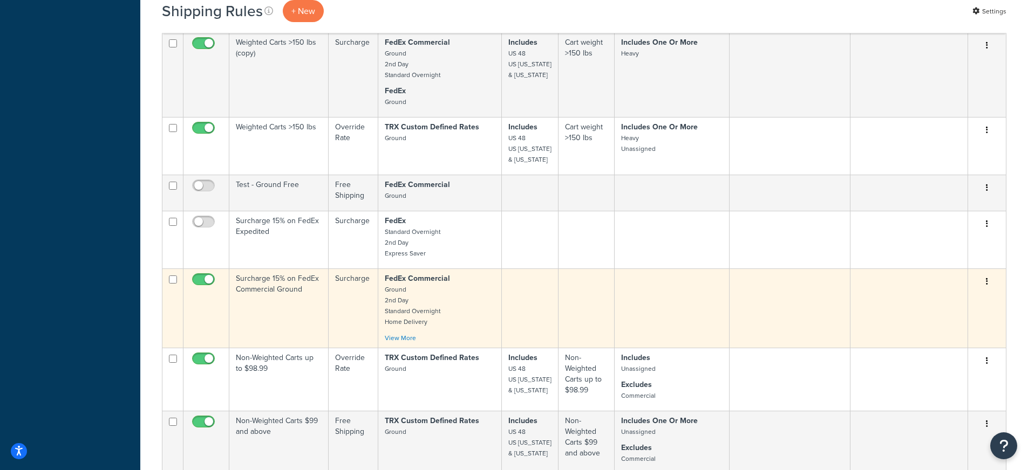
scroll to position [457, 0]
click at [406, 293] on p "FedEx Commercial Ground 2nd Day Standard Overnight Home Delivery" at bounding box center [440, 302] width 110 height 54
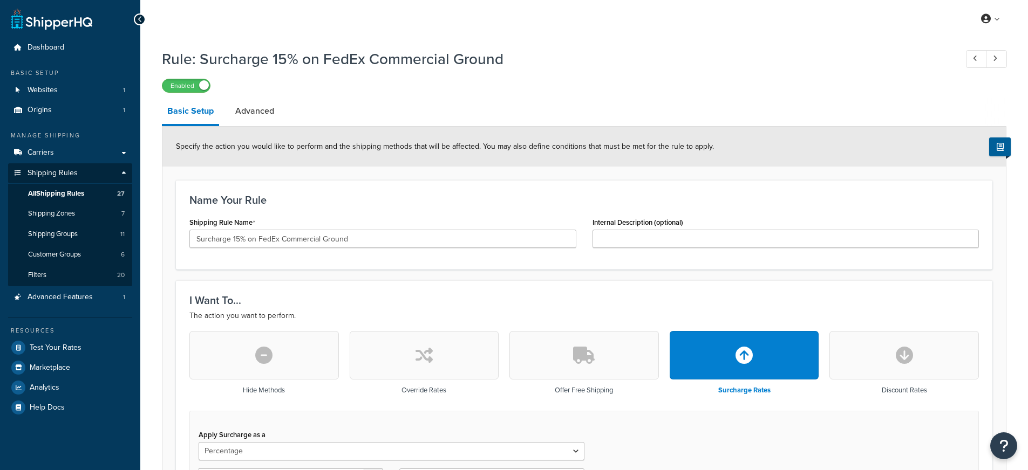
select select "PERCENTAGE"
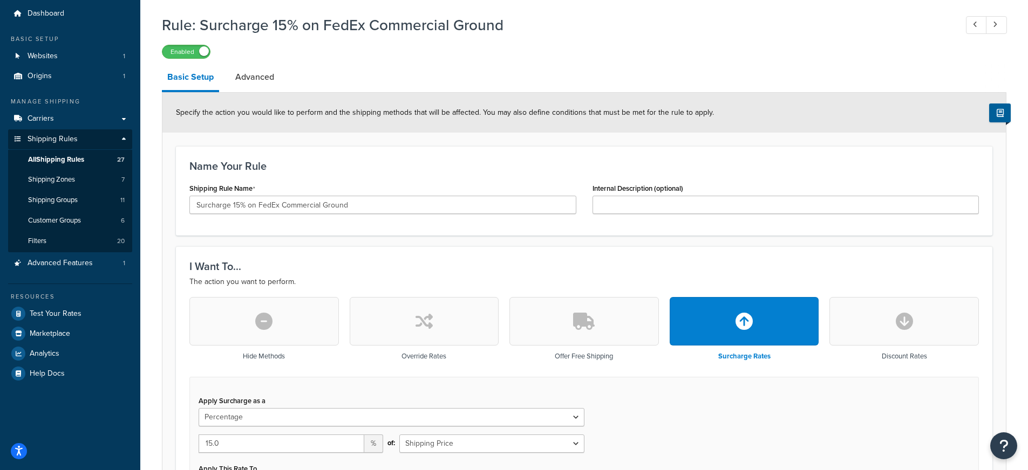
scroll to position [25, 0]
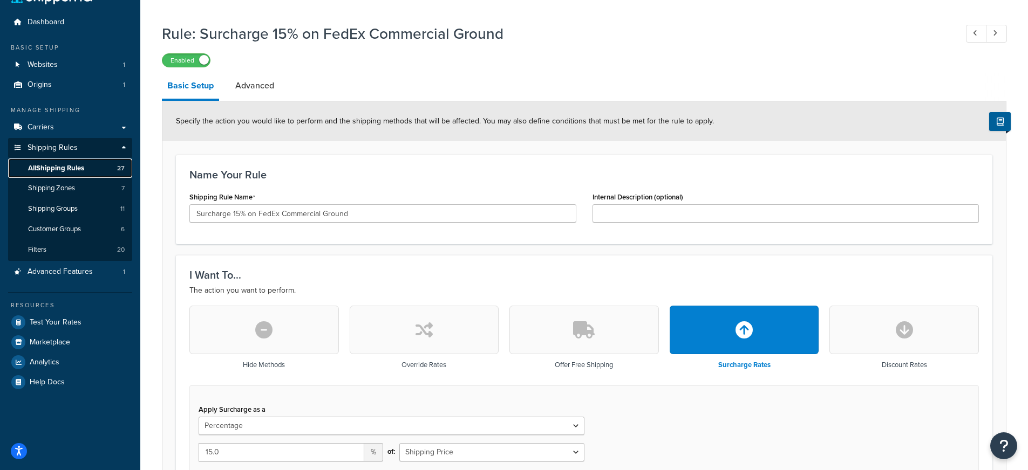
click at [92, 166] on link "All Shipping Rules 27" at bounding box center [70, 169] width 124 height 20
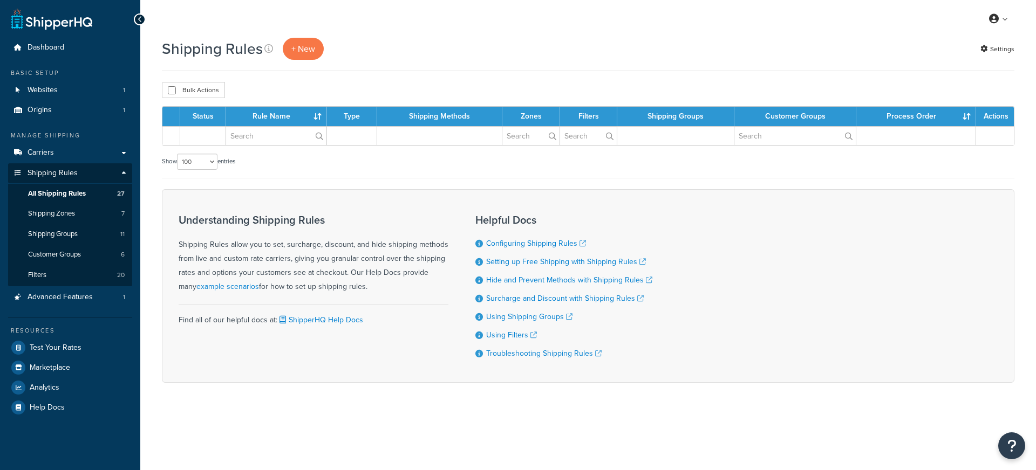
select select "100"
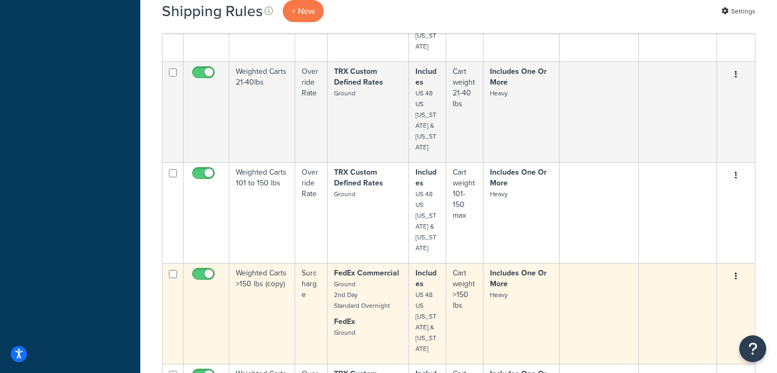
scroll to position [488, 0]
click at [508, 263] on td "Includes One Or More Heavy" at bounding box center [521, 313] width 76 height 101
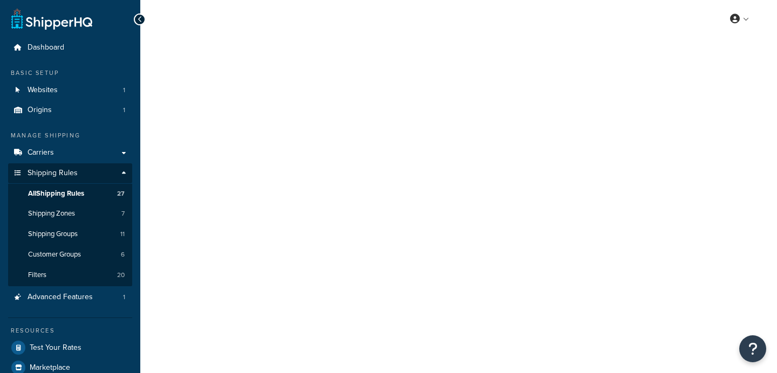
select select "FLAT_RATE_AND_PERCENTAGE"
select select "ORDER"
select select "SHIPPING_GROUP"
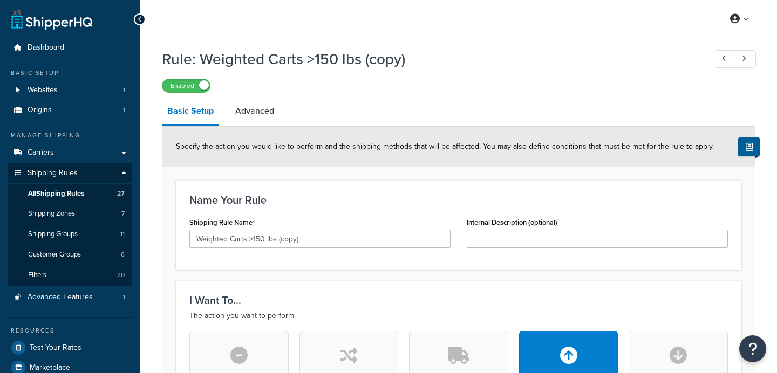
click at [255, 214] on div "Name Your Rule Shipping Rule Name Weighted Carts >150 lbs (copy) Internal Descr…" at bounding box center [458, 225] width 565 height 90
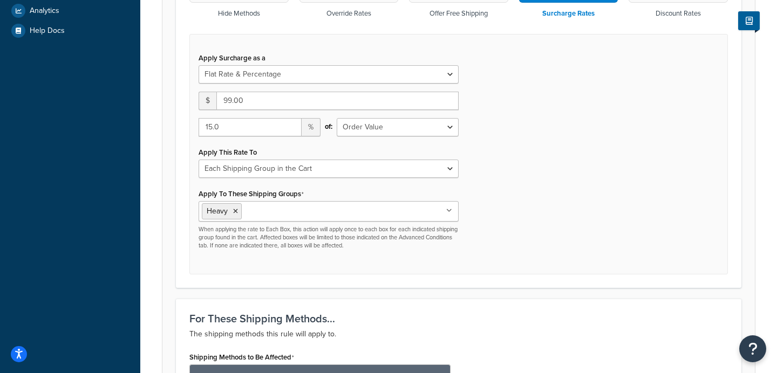
scroll to position [426, 0]
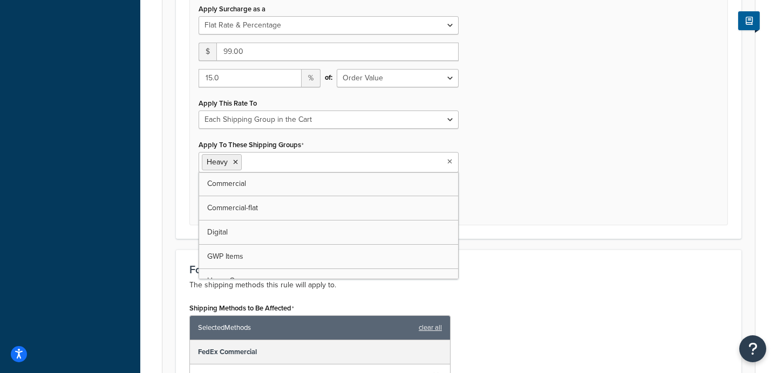
click at [274, 170] on ul "Heavy" at bounding box center [328, 162] width 260 height 20
click at [517, 186] on div "Apply Surcharge as a Flat Rate Percentage Flat Rate & Percentage $ 99.00 15.0 %…" at bounding box center [458, 105] width 538 height 241
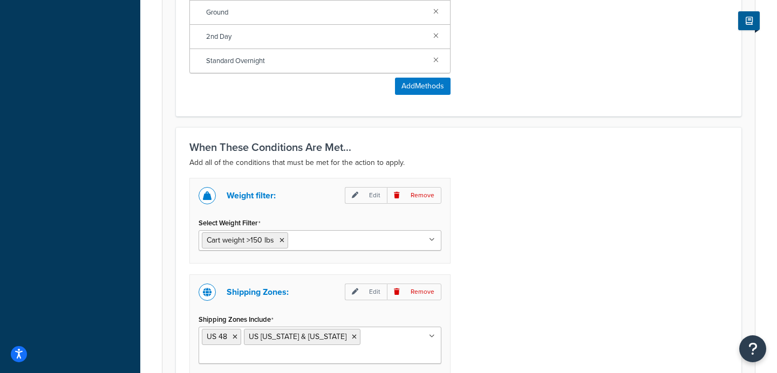
scroll to position [1014, 0]
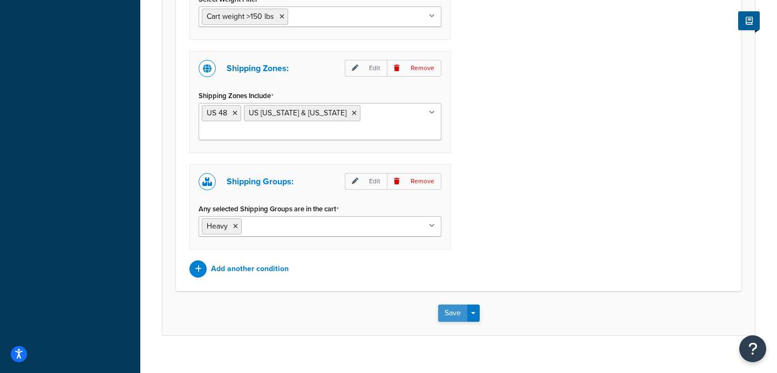
click at [448, 305] on button "Save" at bounding box center [452, 313] width 29 height 17
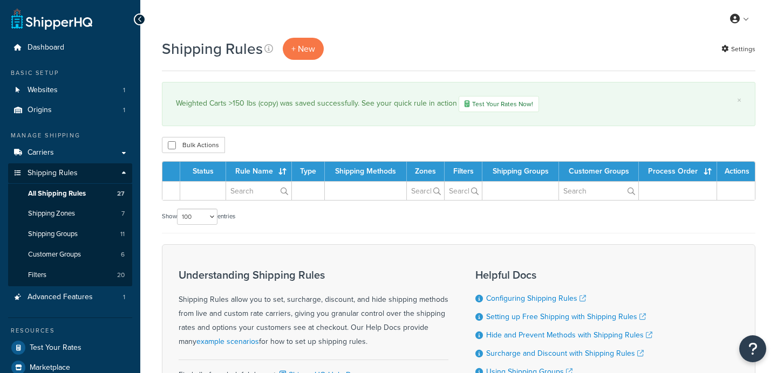
select select "100"
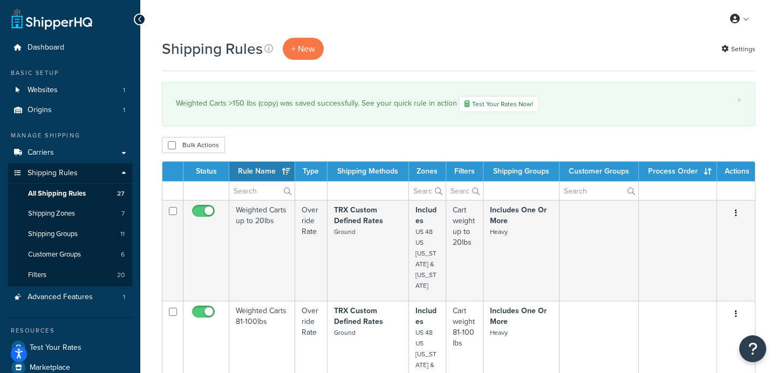
scroll to position [576, 0]
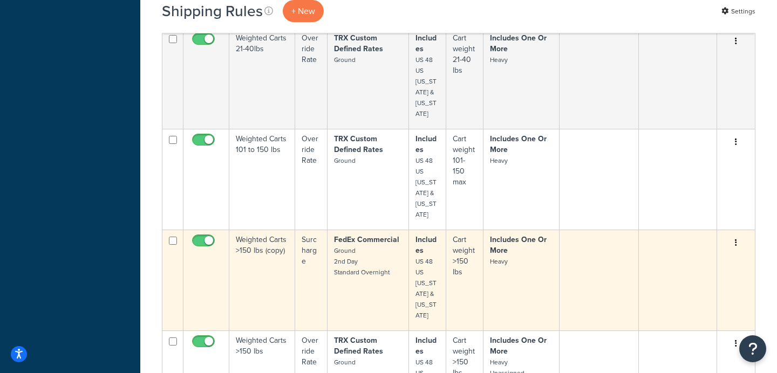
click at [261, 230] on td "Weighted Carts >150 lbs (copy)" at bounding box center [262, 280] width 66 height 101
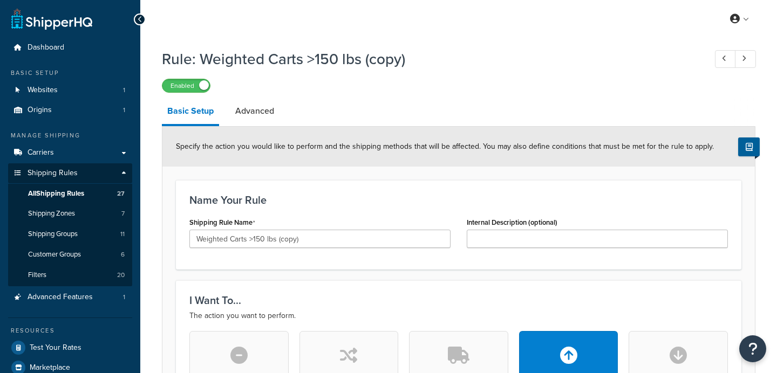
select select "FLAT_RATE_AND_PERCENTAGE"
select select "ORDER"
select select "SHIPPING_GROUP"
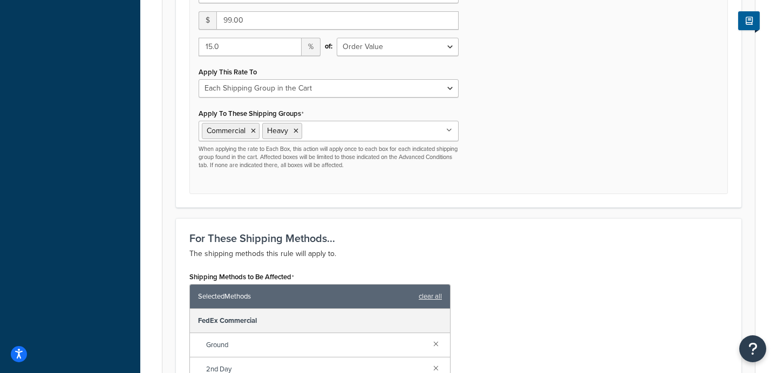
scroll to position [459, 0]
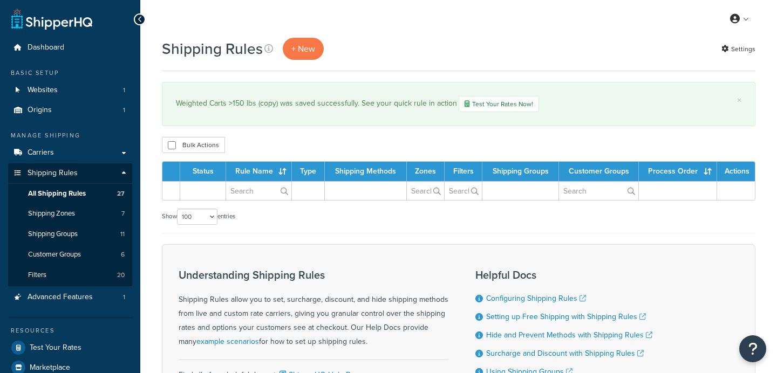
select select "100"
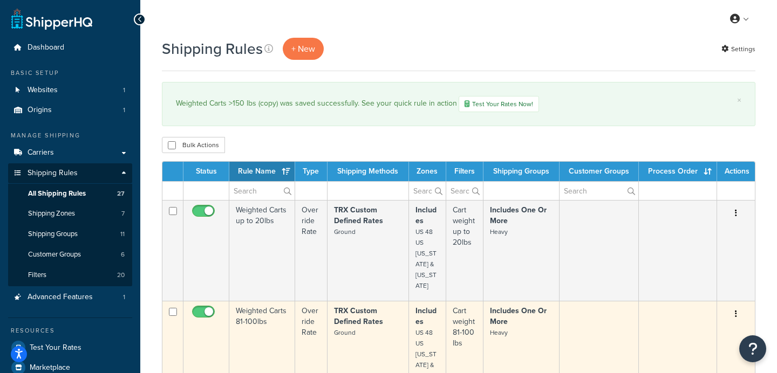
scroll to position [576, 0]
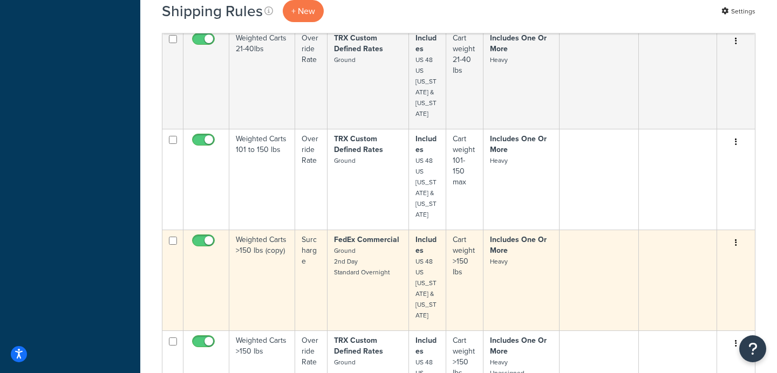
click at [738, 235] on button "button" at bounding box center [735, 243] width 15 height 17
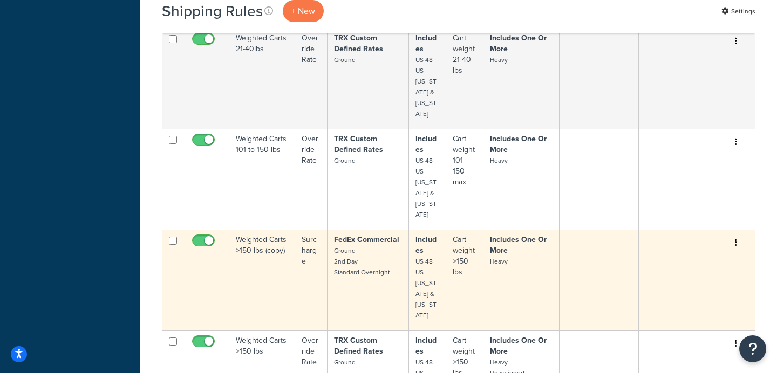
scroll to position [570, 0]
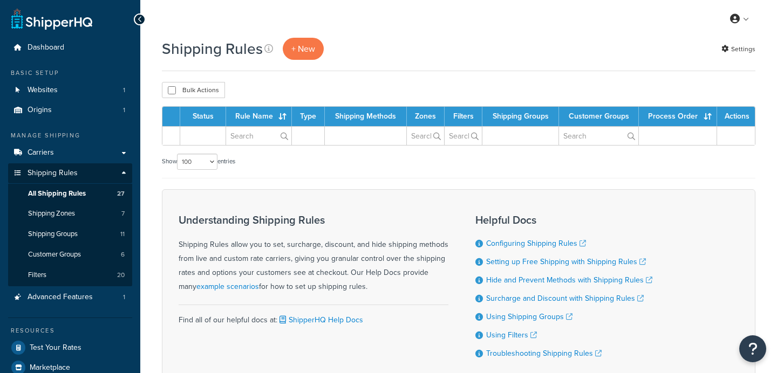
select select "100"
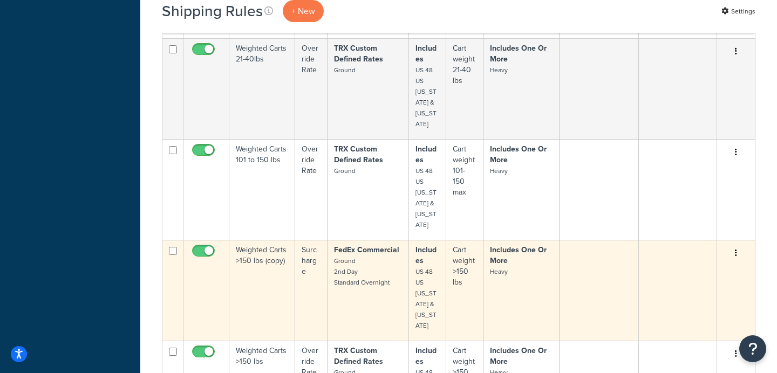
scroll to position [504, 0]
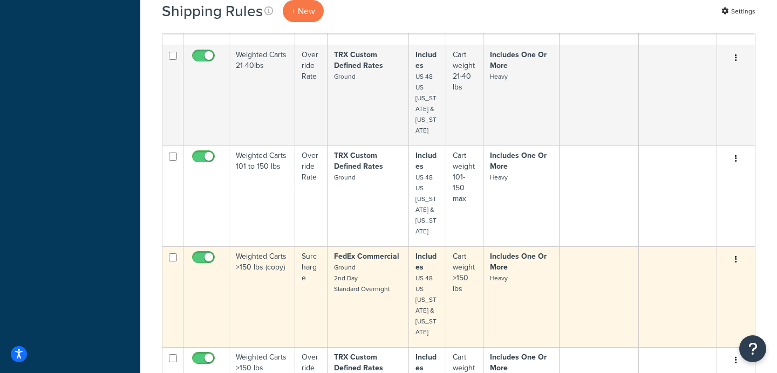
click at [255, 247] on td "Weighted Carts >150 lbs (copy)" at bounding box center [262, 297] width 66 height 101
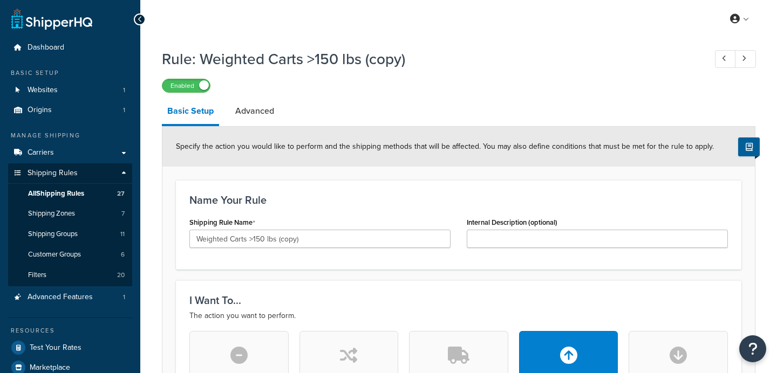
select select "FLAT_RATE_AND_PERCENTAGE"
select select "ORDER"
select select "SHIPPING_GROUP"
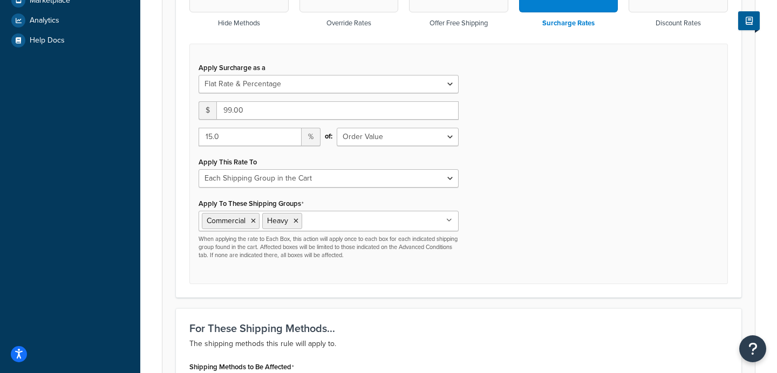
scroll to position [372, 0]
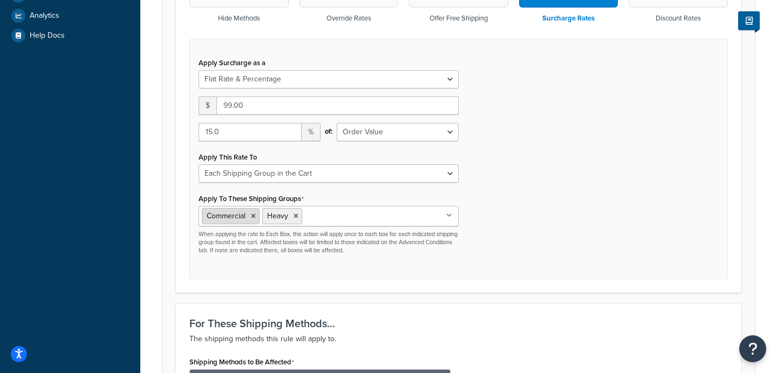
click at [252, 217] on icon at bounding box center [253, 216] width 5 height 6
click at [544, 191] on div "Apply Surcharge as a Flat Rate Percentage Flat Rate & Percentage $ 99.00 15.0 %…" at bounding box center [458, 159] width 538 height 241
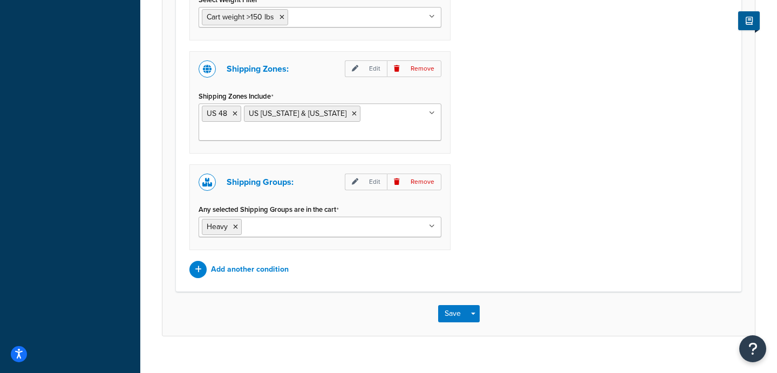
scroll to position [1014, 0]
click at [455, 305] on button "Save" at bounding box center [452, 313] width 29 height 17
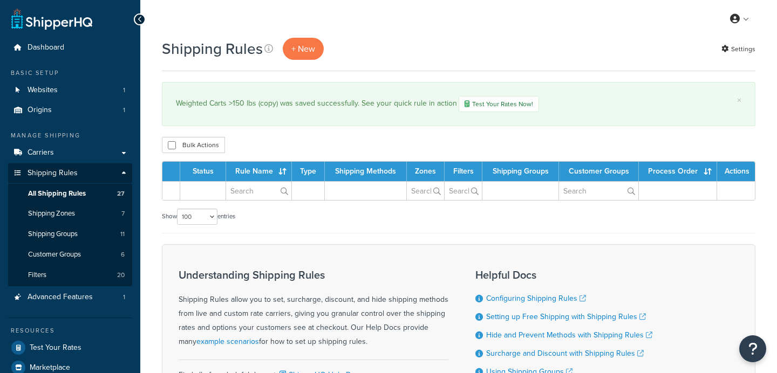
select select "100"
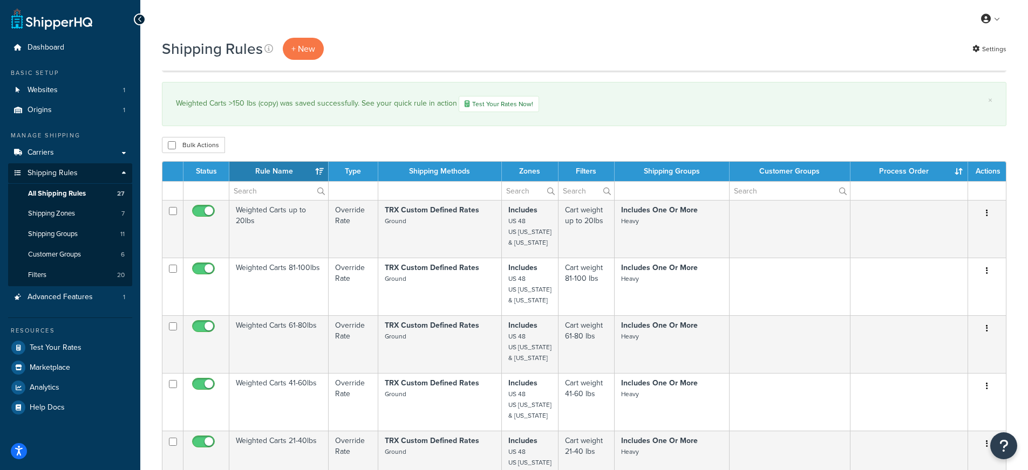
scroll to position [332, 0]
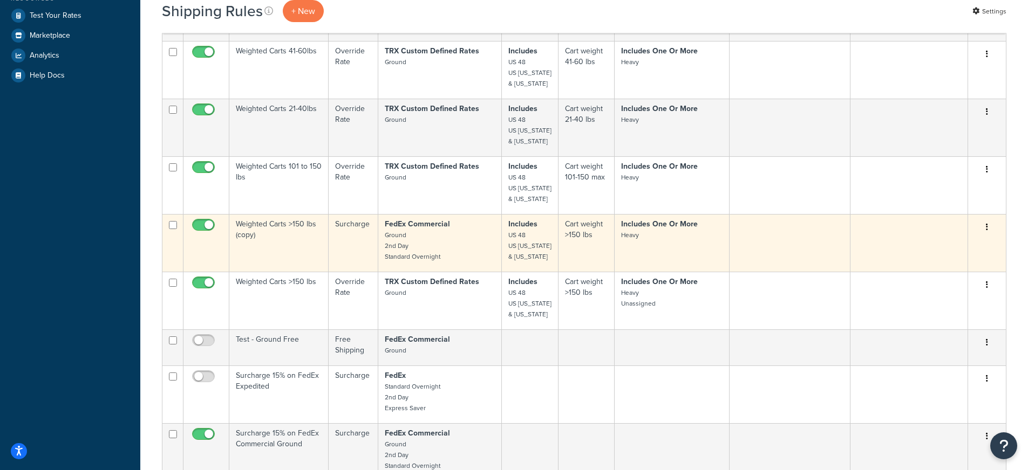
click at [296, 223] on td "Weighted Carts >150 lbs (copy)" at bounding box center [278, 243] width 99 height 58
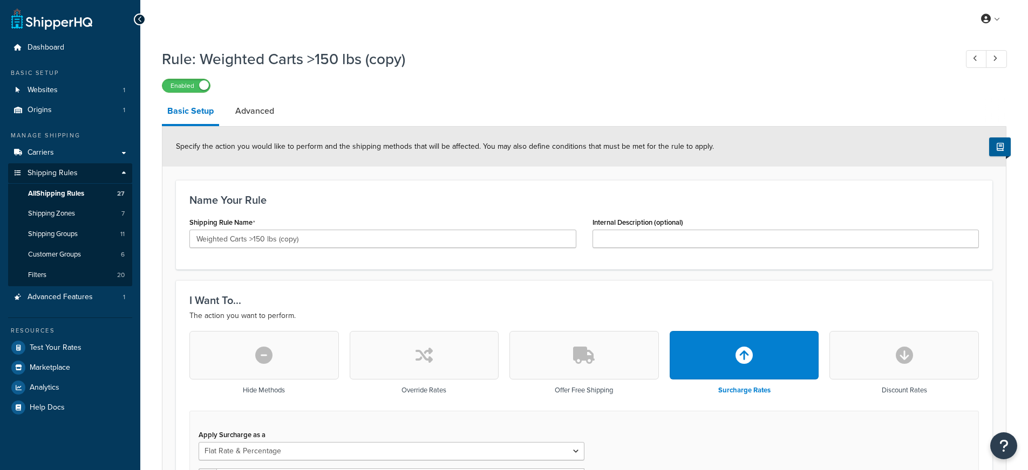
select select "FLAT_RATE_AND_PERCENTAGE"
select select "ORDER"
select select "SHIPPING_GROUP"
